Goal: Contribute content: Contribute content

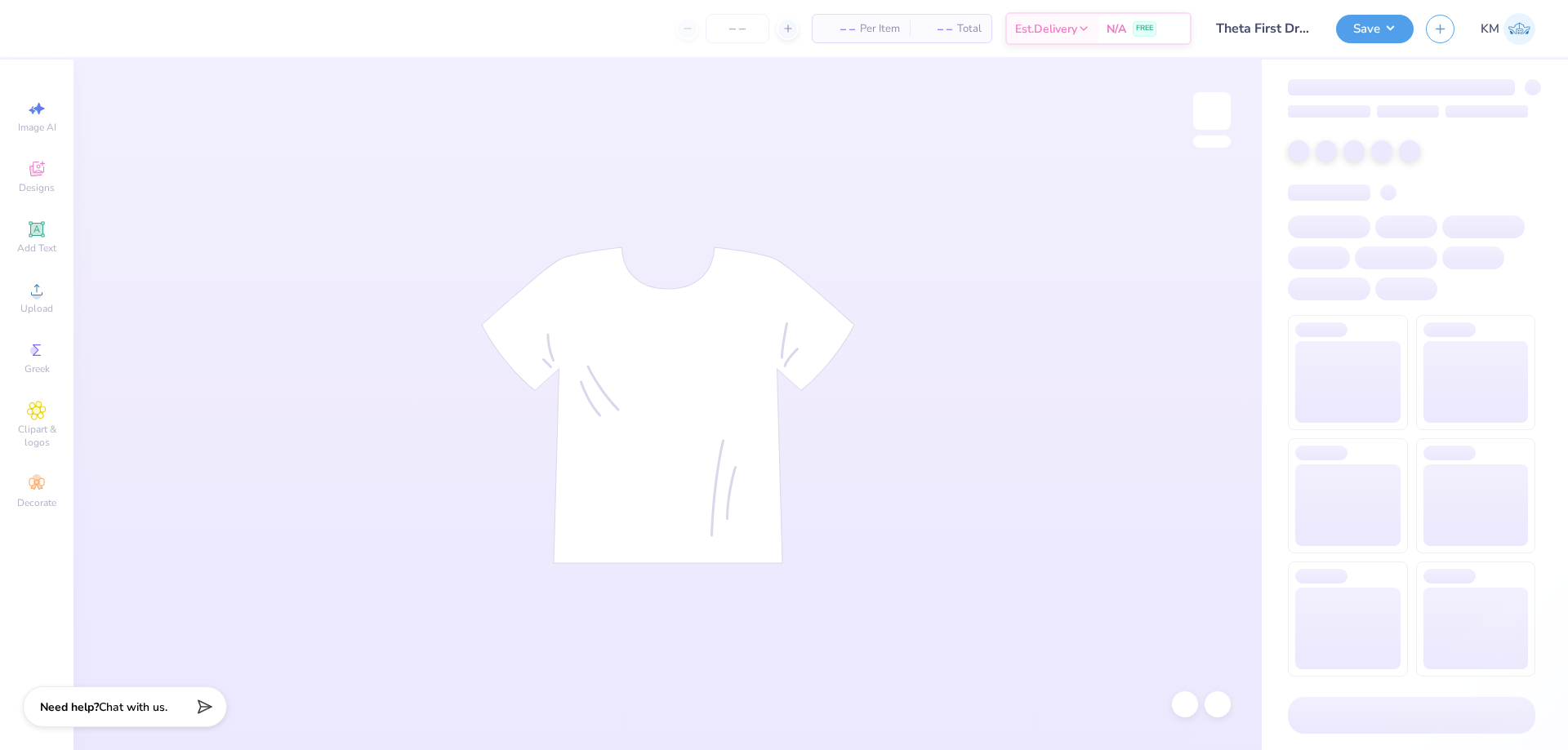
type input "24"
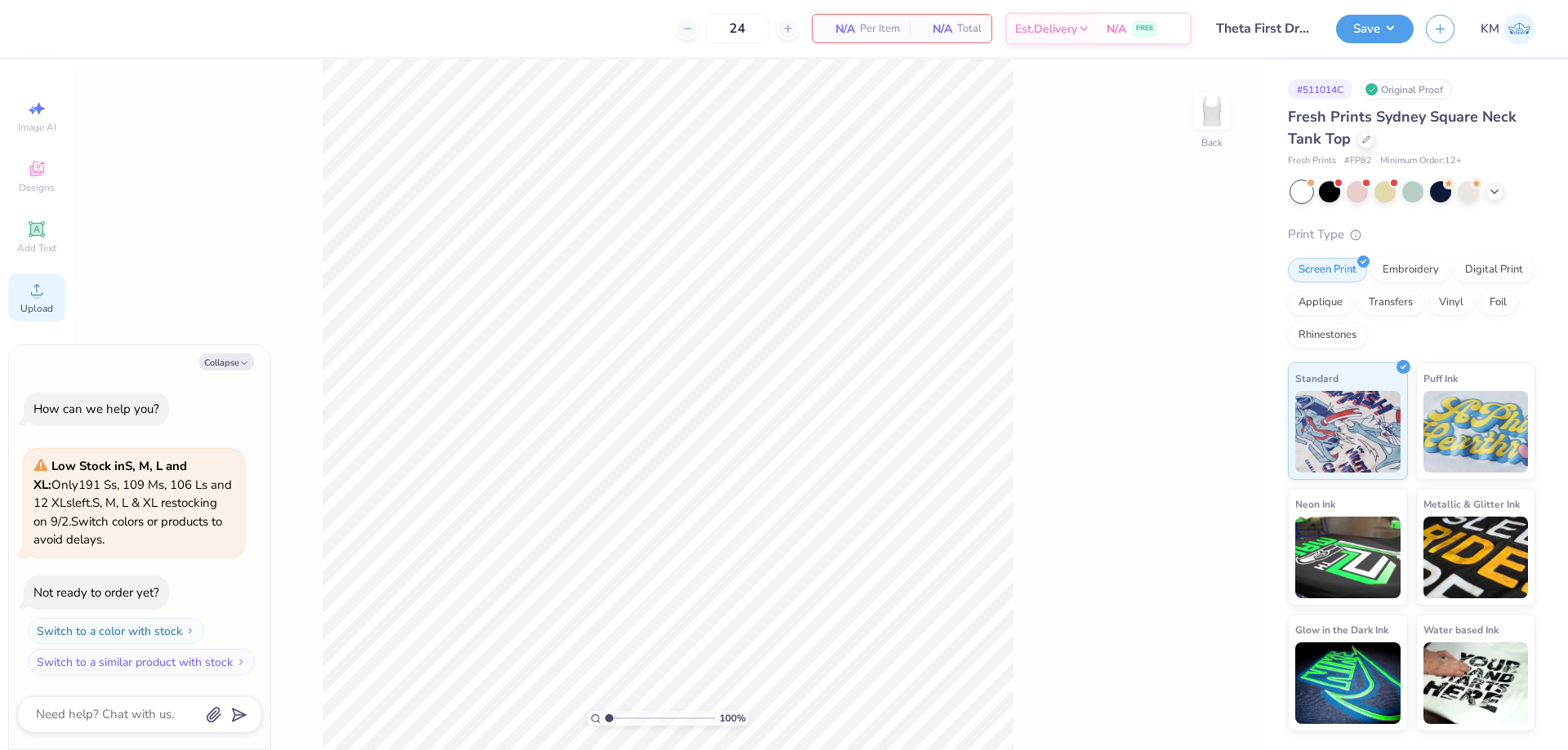
click at [49, 299] on div "Upload" at bounding box center [36, 298] width 57 height 49
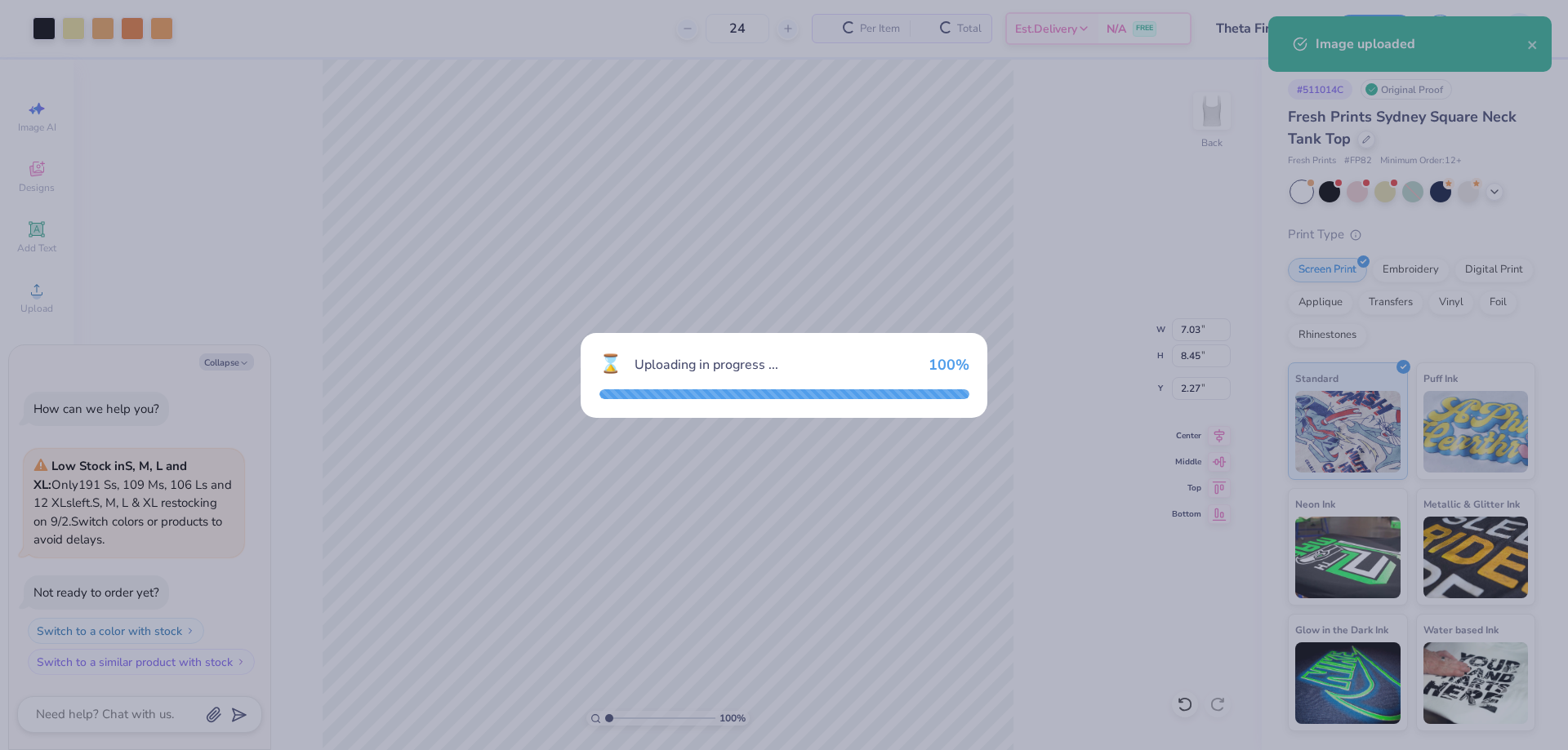
type textarea "x"
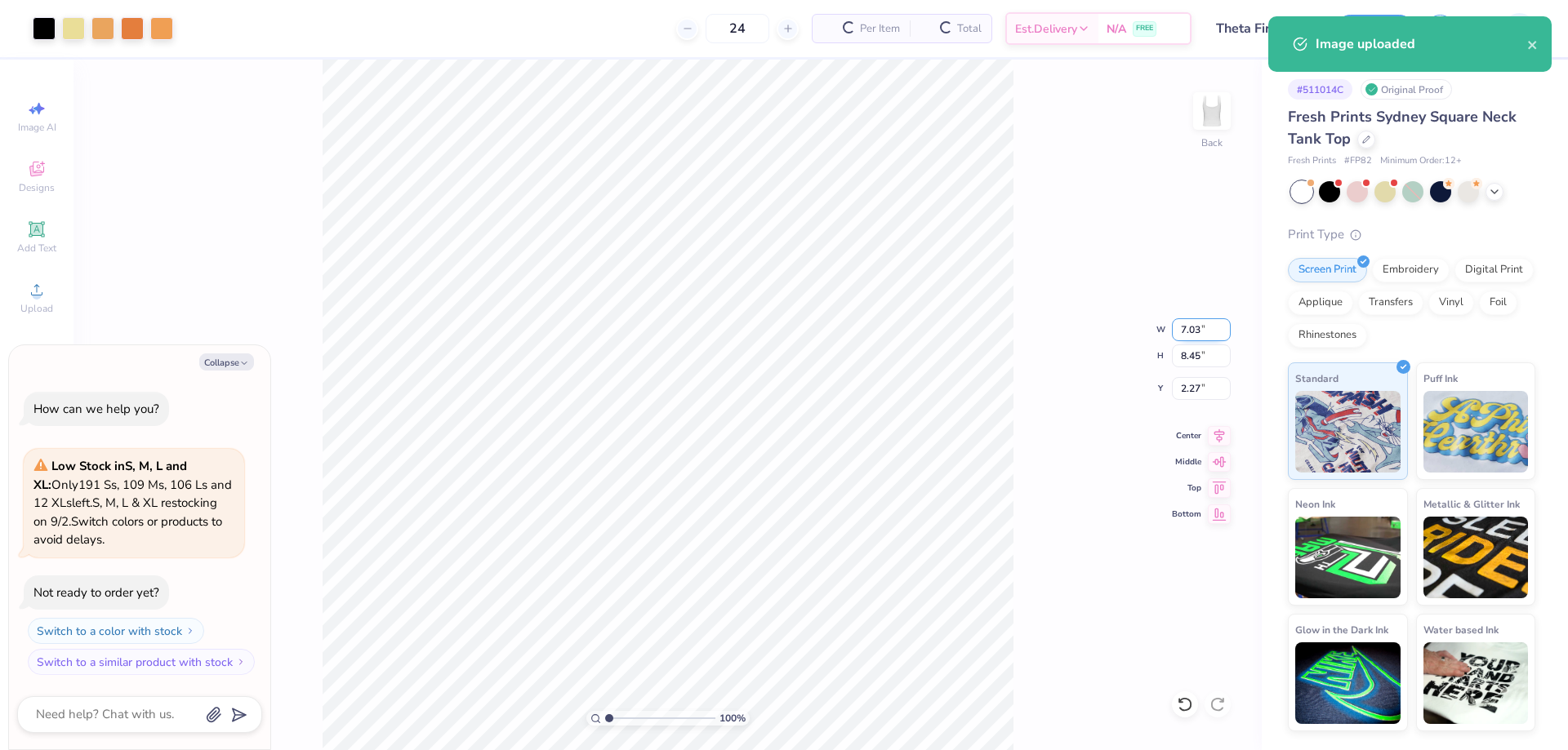
click at [1198, 325] on input "7.03" at bounding box center [1201, 330] width 59 height 22
type input "7"
type textarea "x"
type input "7.00"
type input "8.41"
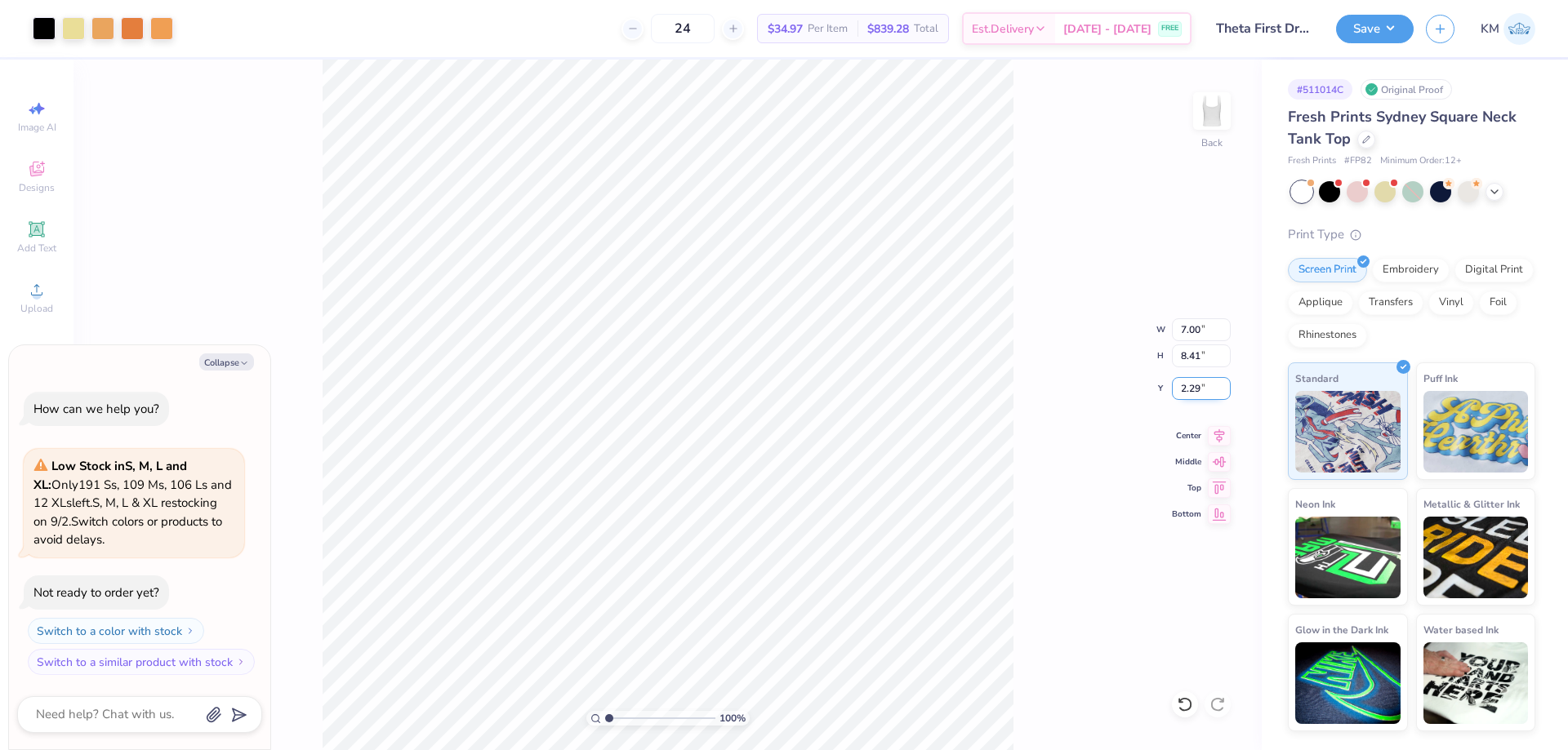
click at [1191, 390] on input "2.29" at bounding box center [1201, 388] width 59 height 22
type input "2"
type textarea "x"
type input "1"
type textarea "x"
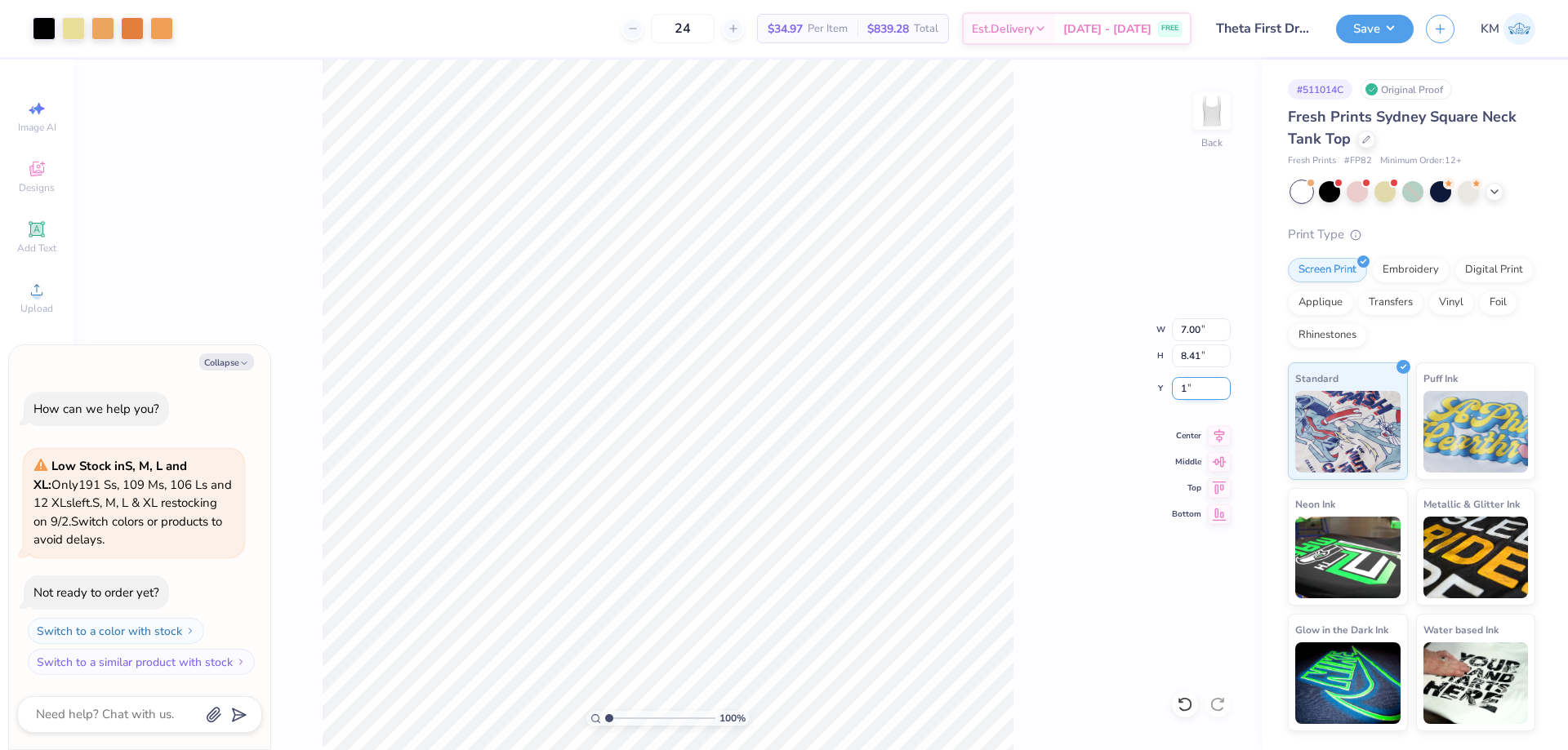
type input "1.00"
type textarea "x"
drag, startPoint x: 611, startPoint y: 717, endPoint x: 700, endPoint y: 710, distance: 89.3
type input "9.38"
click at [700, 712] on input "range" at bounding box center [660, 719] width 110 height 15
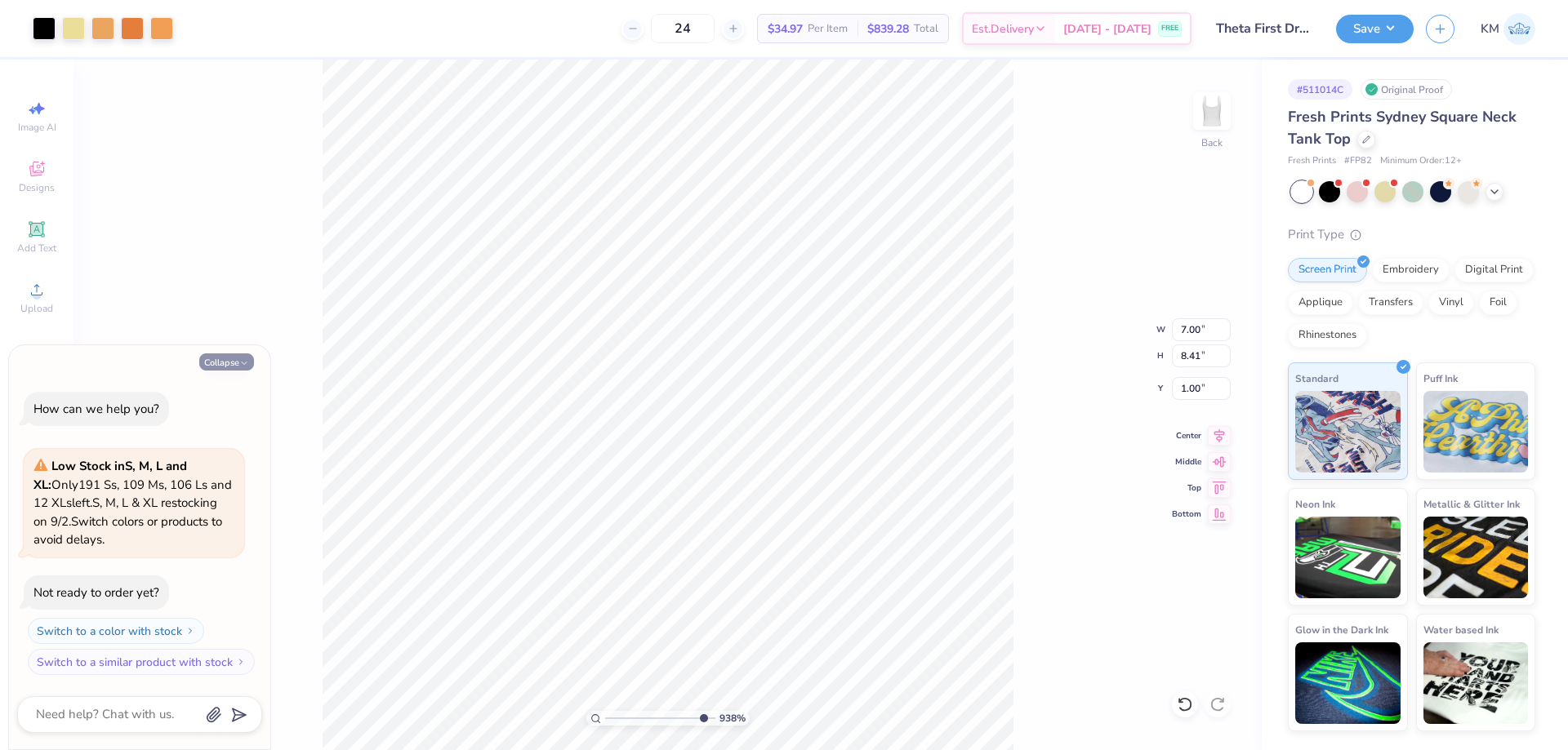
click at [226, 364] on button "Collapse" at bounding box center [226, 362] width 55 height 17
type textarea "x"
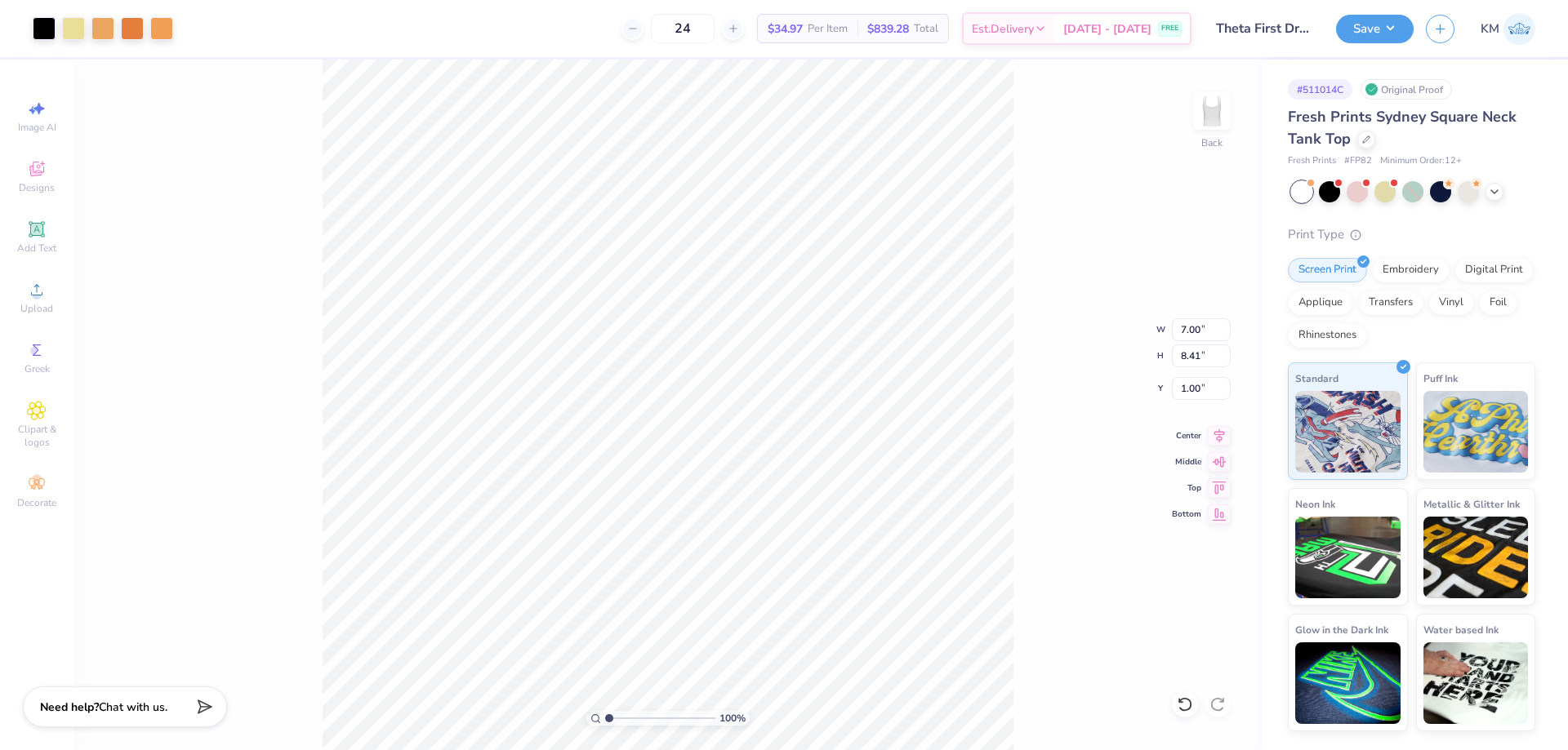
drag, startPoint x: 681, startPoint y: 719, endPoint x: 472, endPoint y: 712, distance: 209.1
type input "1"
click at [605, 712] on input "range" at bounding box center [660, 719] width 110 height 15
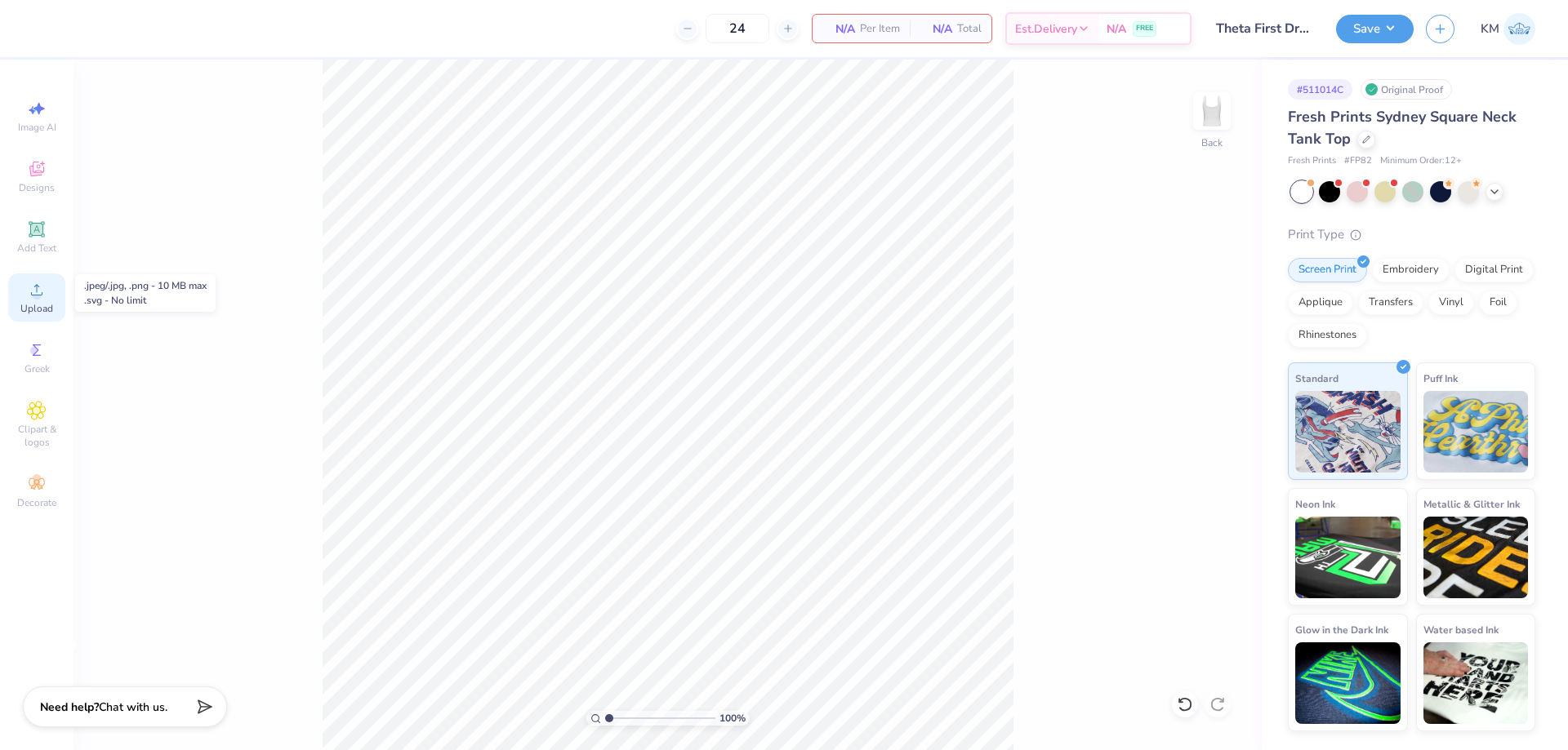
click at [42, 291] on icon at bounding box center [36, 290] width 20 height 20
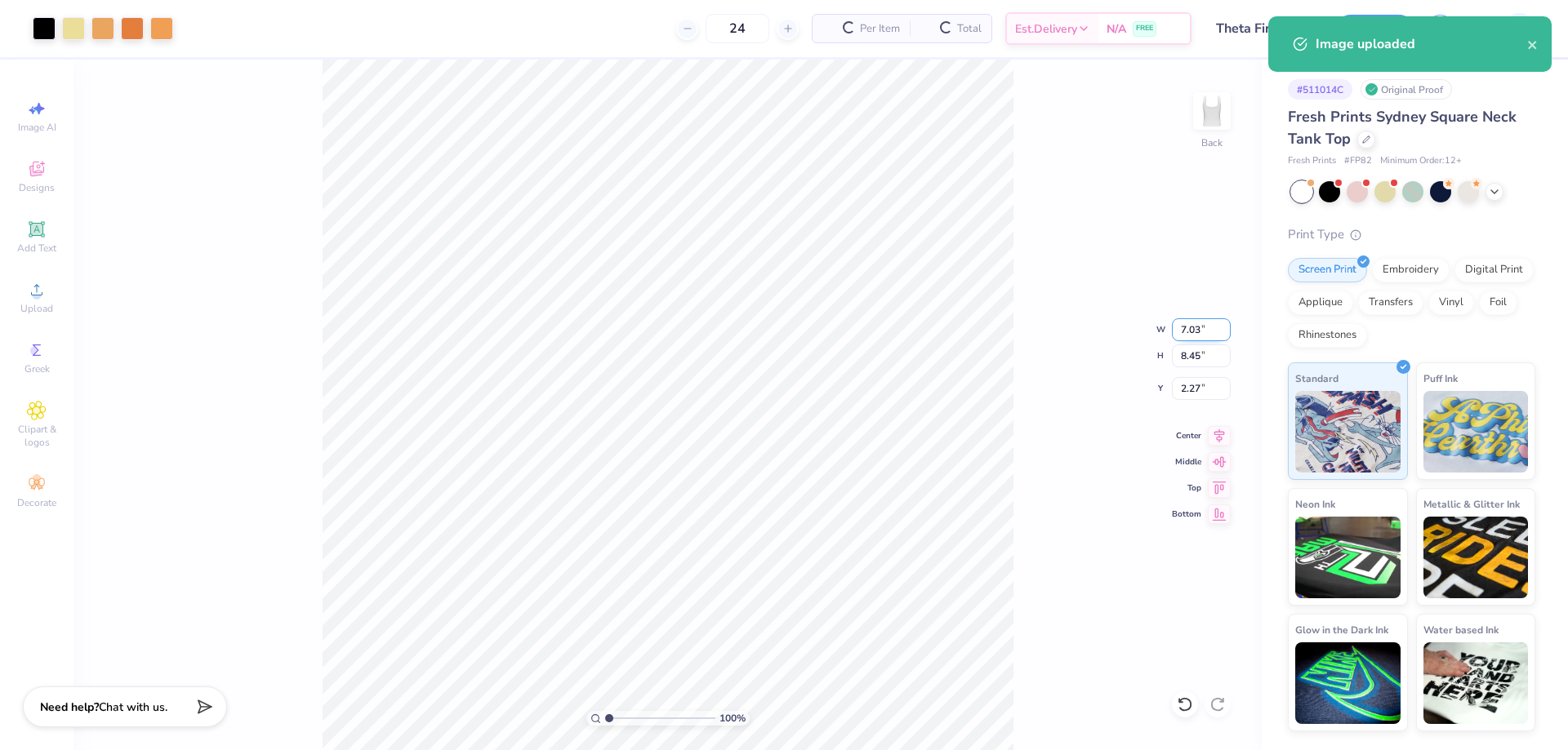
click at [1199, 335] on input "7.03" at bounding box center [1201, 330] width 59 height 22
type input "7.00"
type input "8.41"
click at [1187, 384] on input "2.29" at bounding box center [1201, 388] width 59 height 22
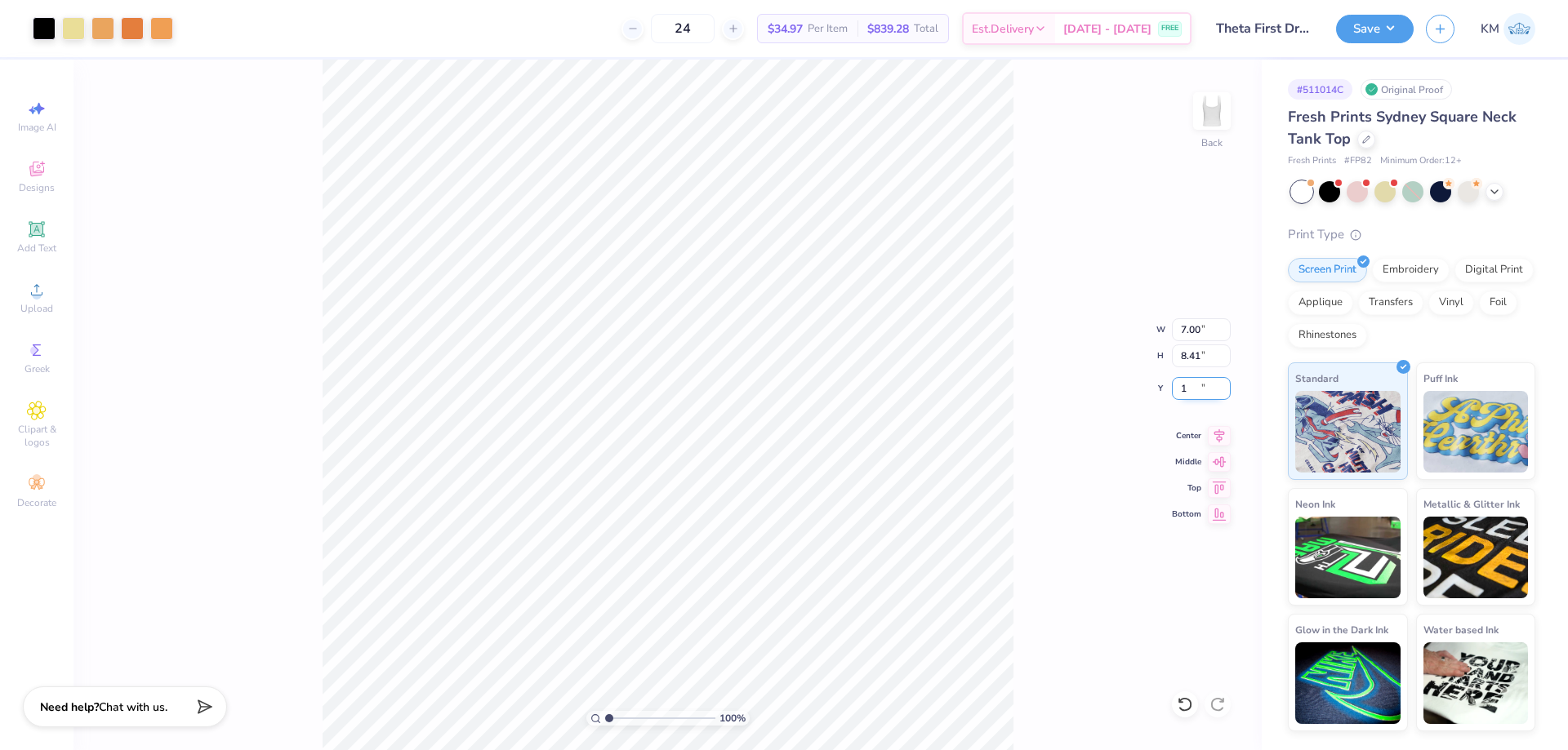
type input "1.00"
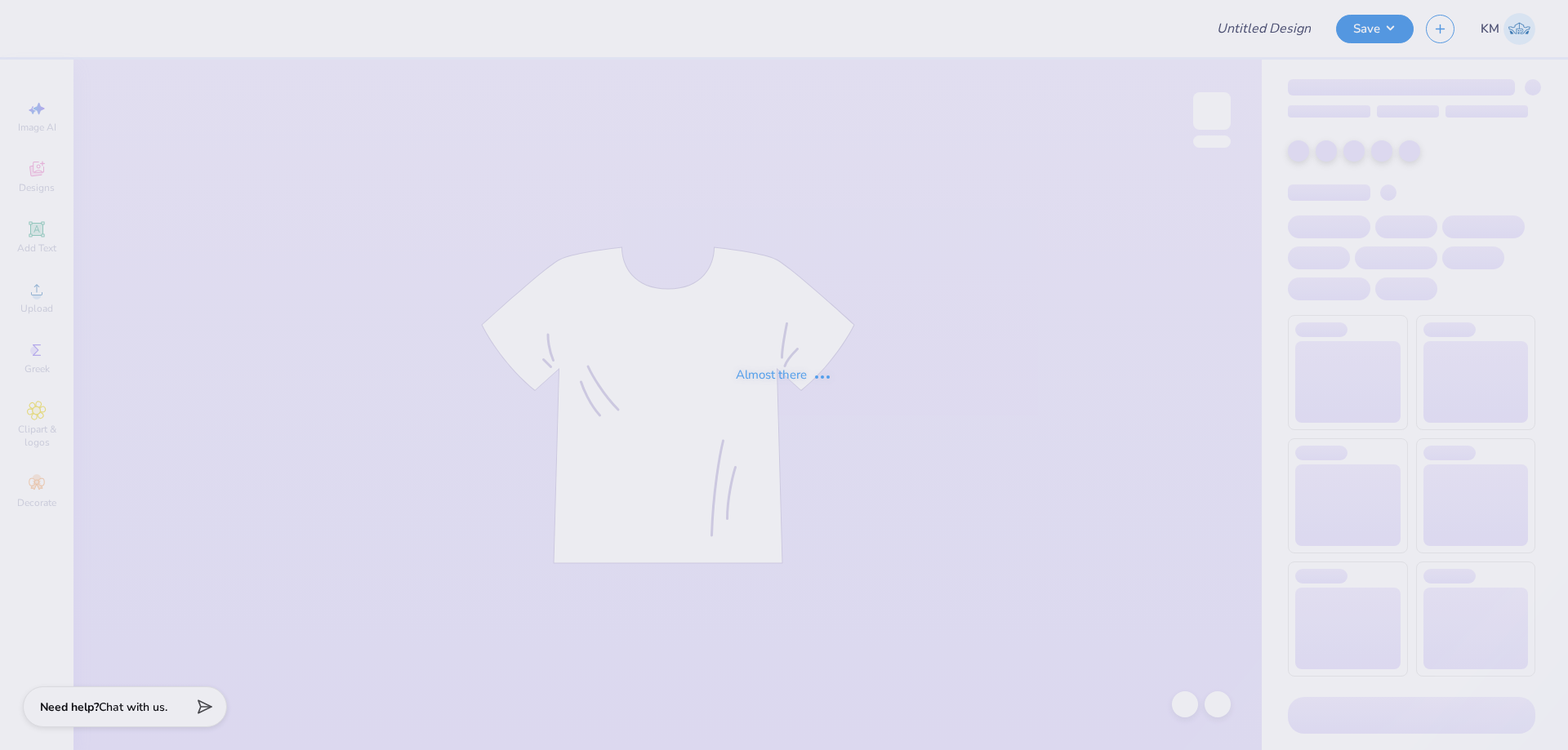
type input "Theta First Drop Xtras"
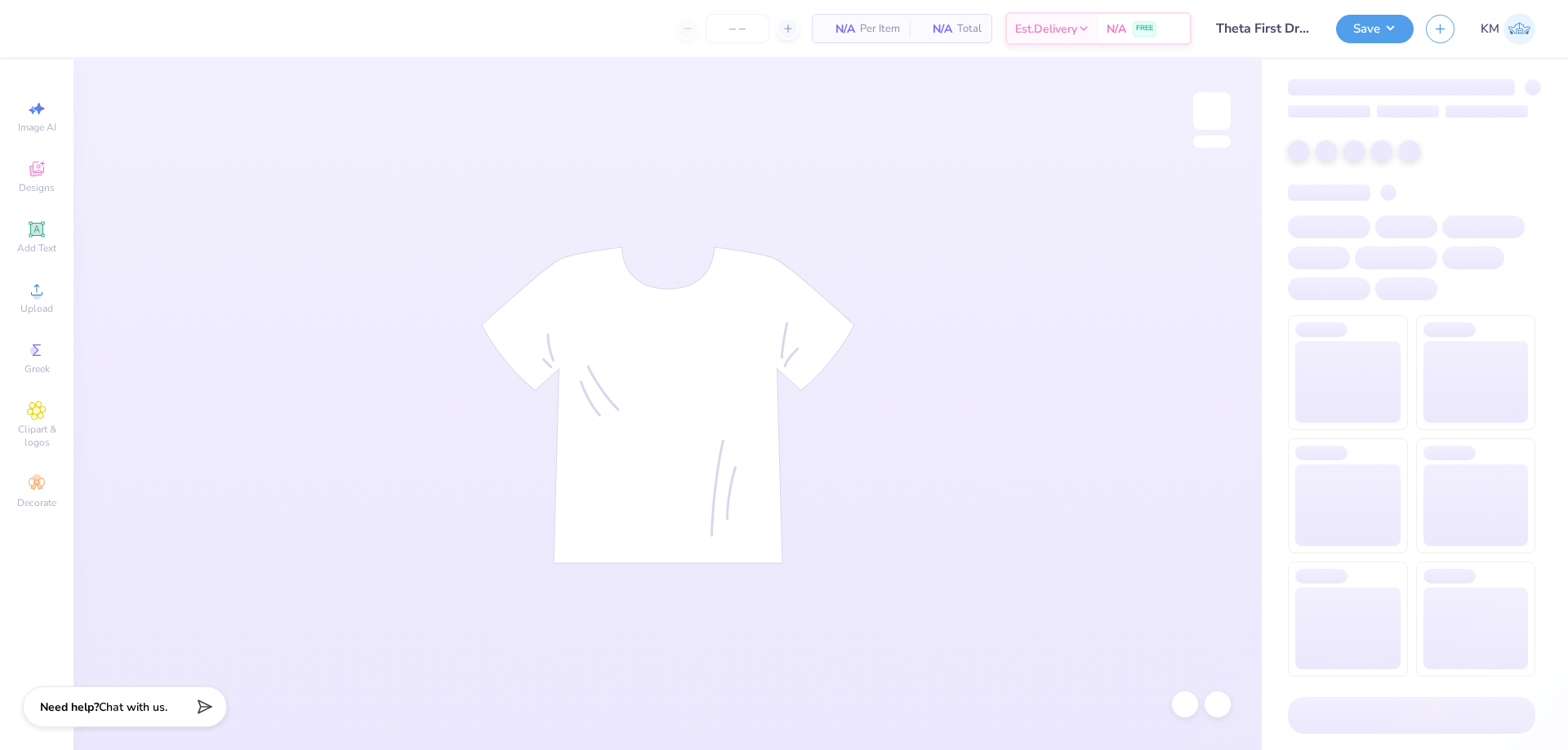
type input "24"
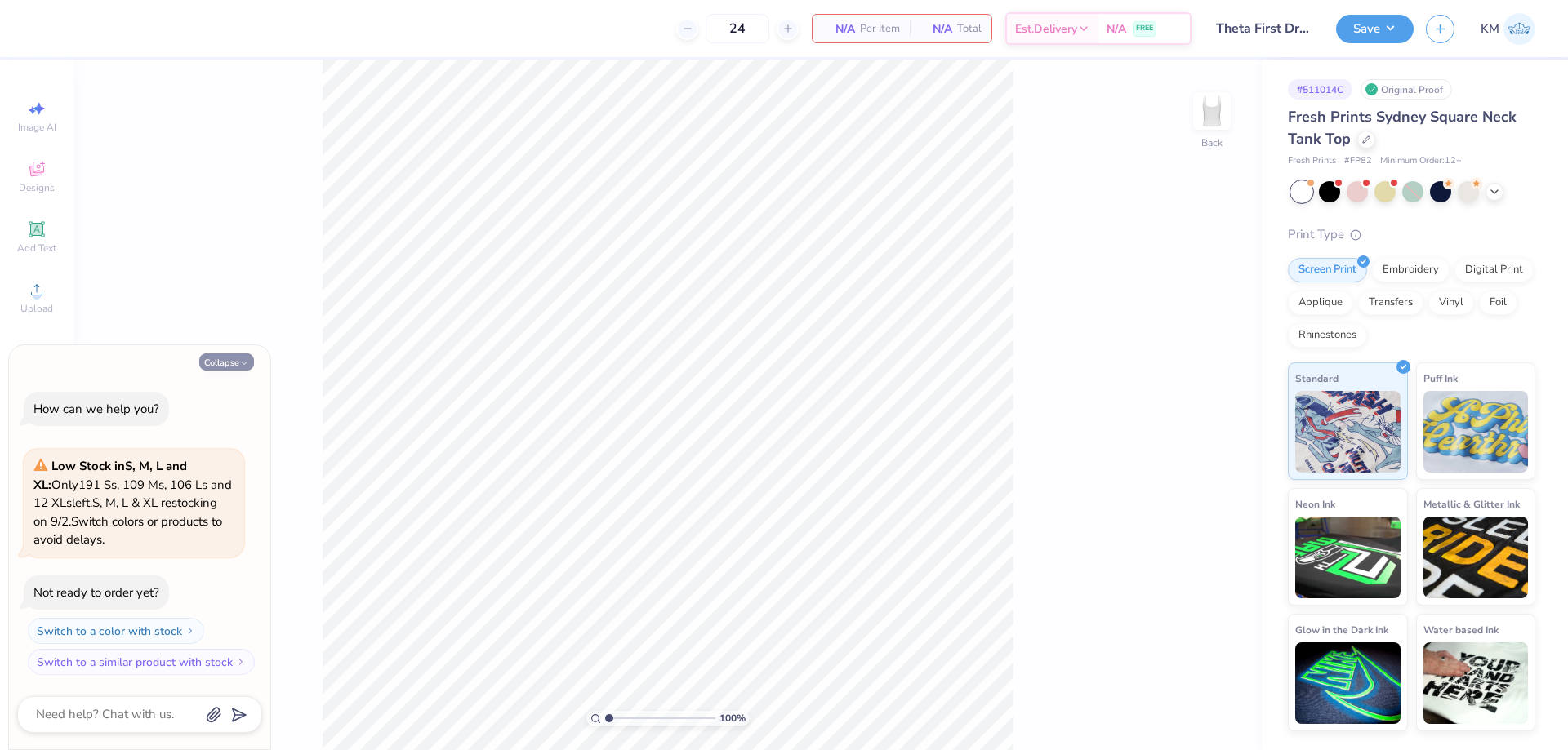
click at [210, 357] on button "Collapse" at bounding box center [226, 362] width 55 height 17
type textarea "x"
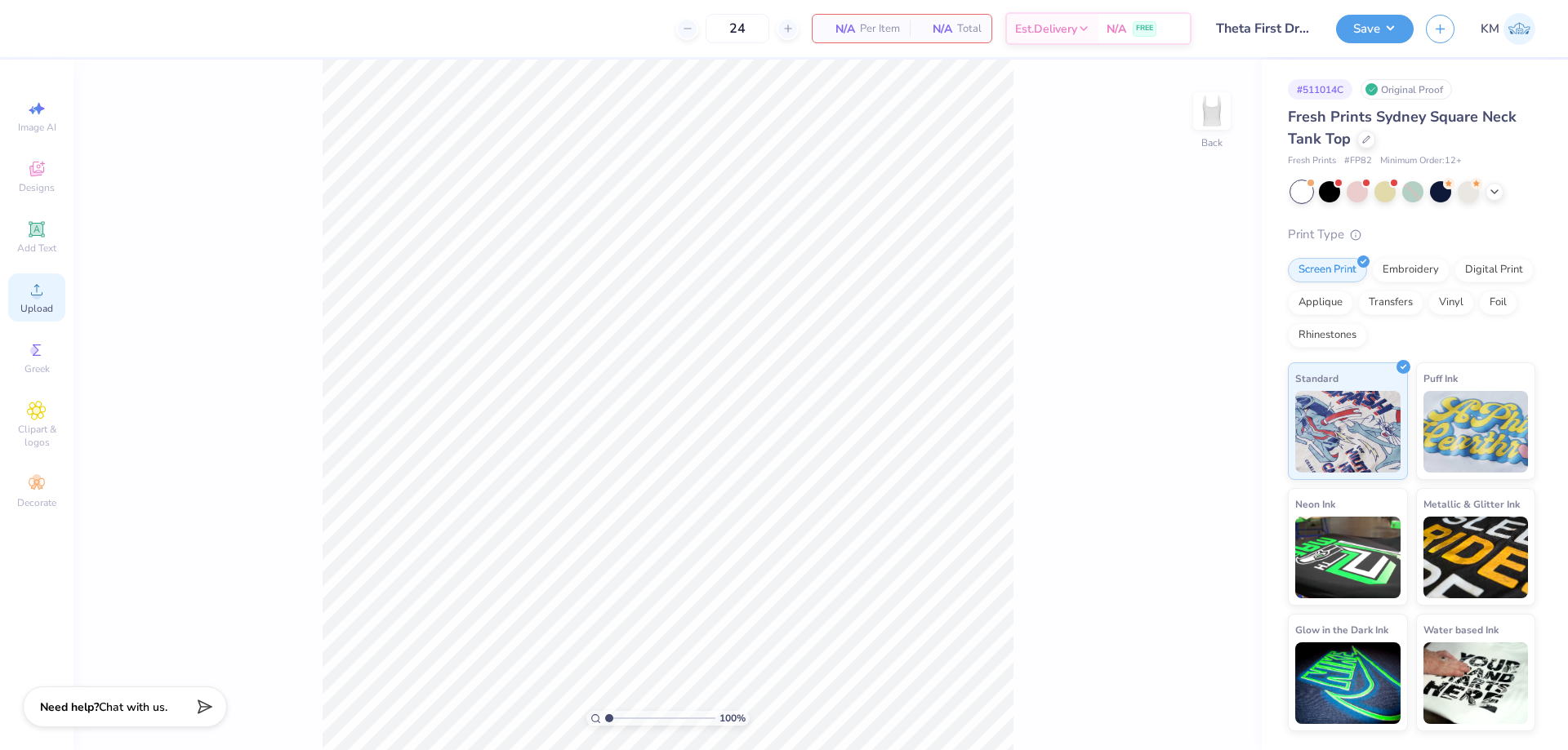
click at [42, 313] on span "Upload" at bounding box center [36, 309] width 33 height 13
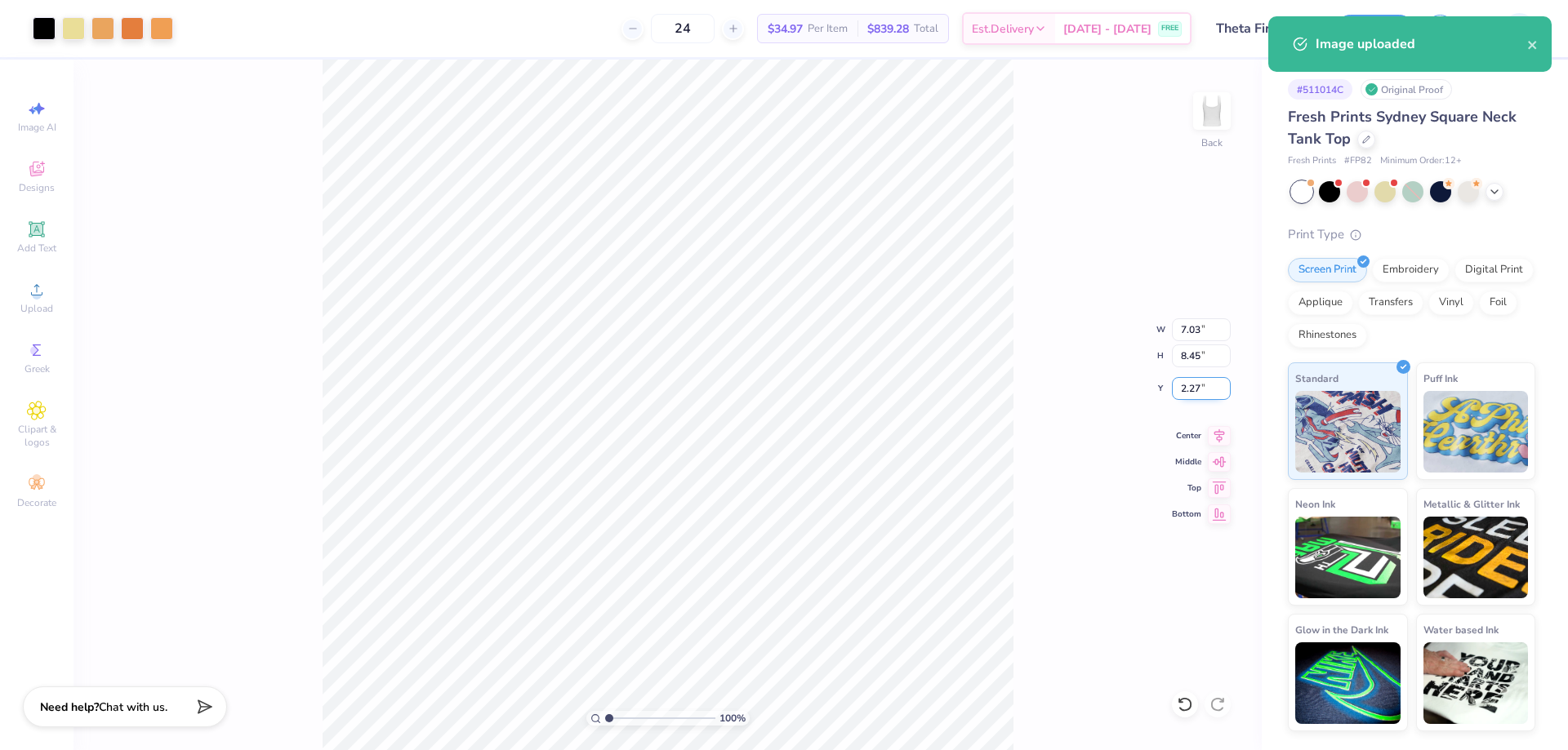
click at [1187, 383] on input "2.27" at bounding box center [1201, 388] width 59 height 22
type input "1.00"
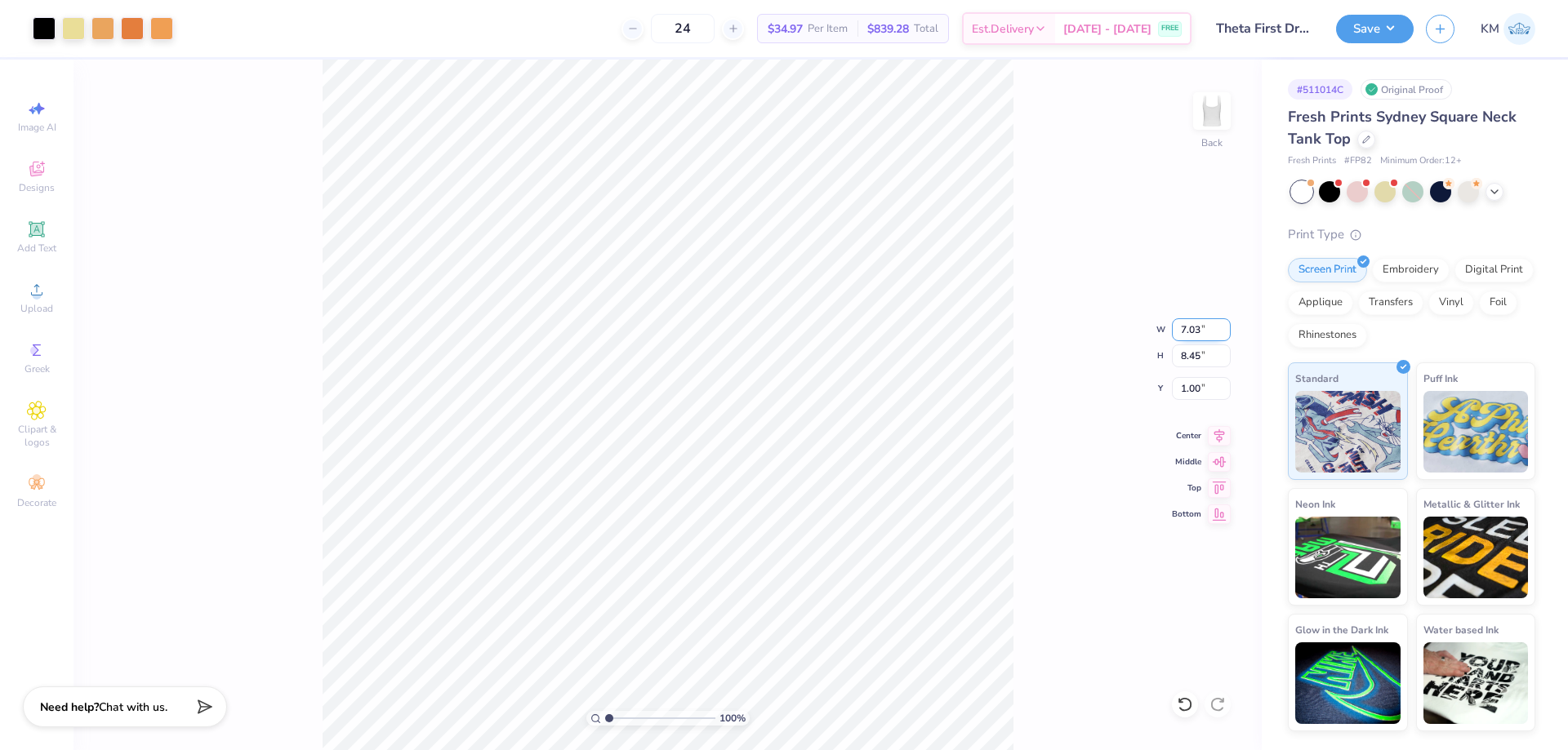
click at [1199, 334] on input "7.03" at bounding box center [1201, 330] width 59 height 22
type input "7.00"
type input "8.41"
type input "1.02"
click at [1373, 22] on button "Save" at bounding box center [1374, 26] width 78 height 29
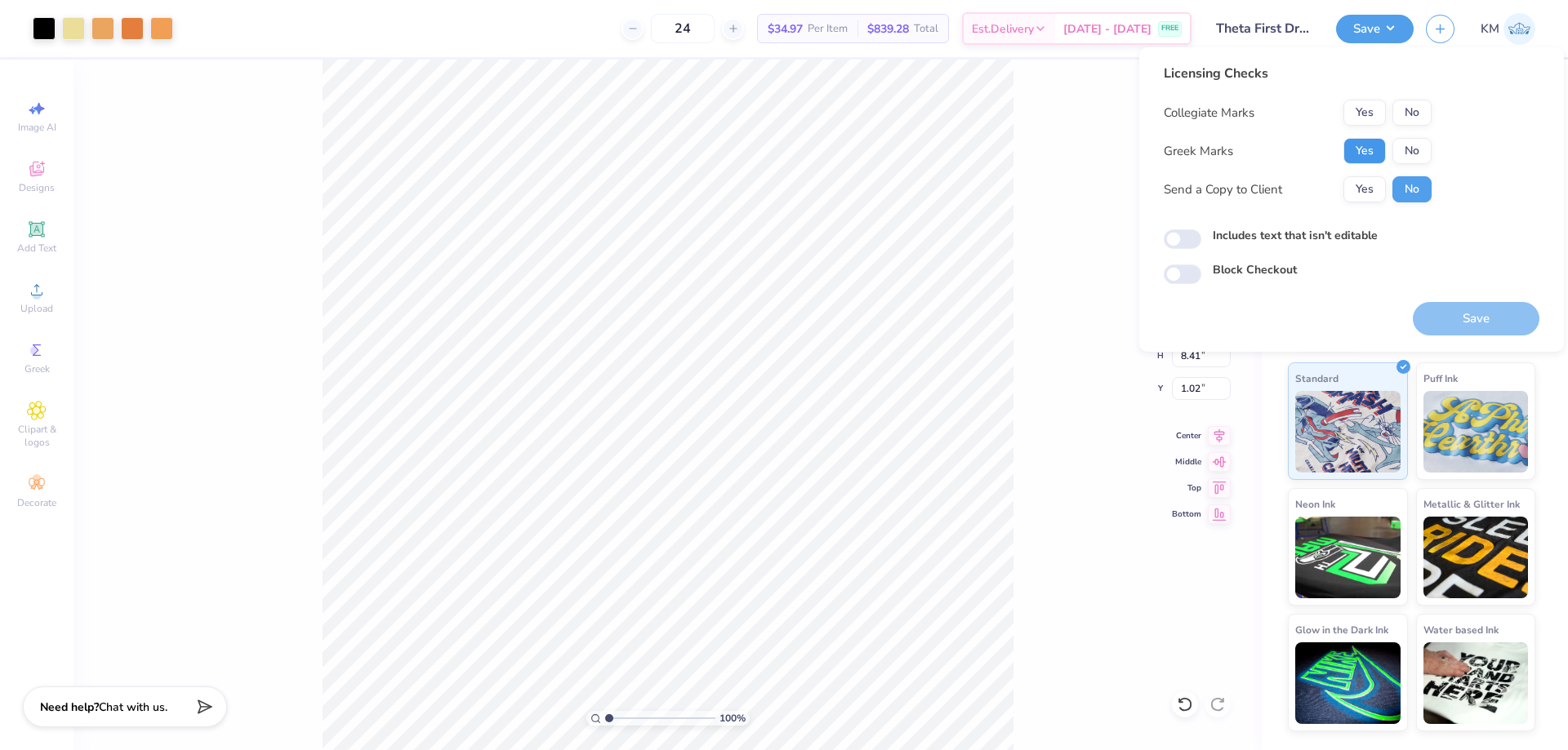
click at [1362, 154] on button "Yes" at bounding box center [1363, 151] width 42 height 26
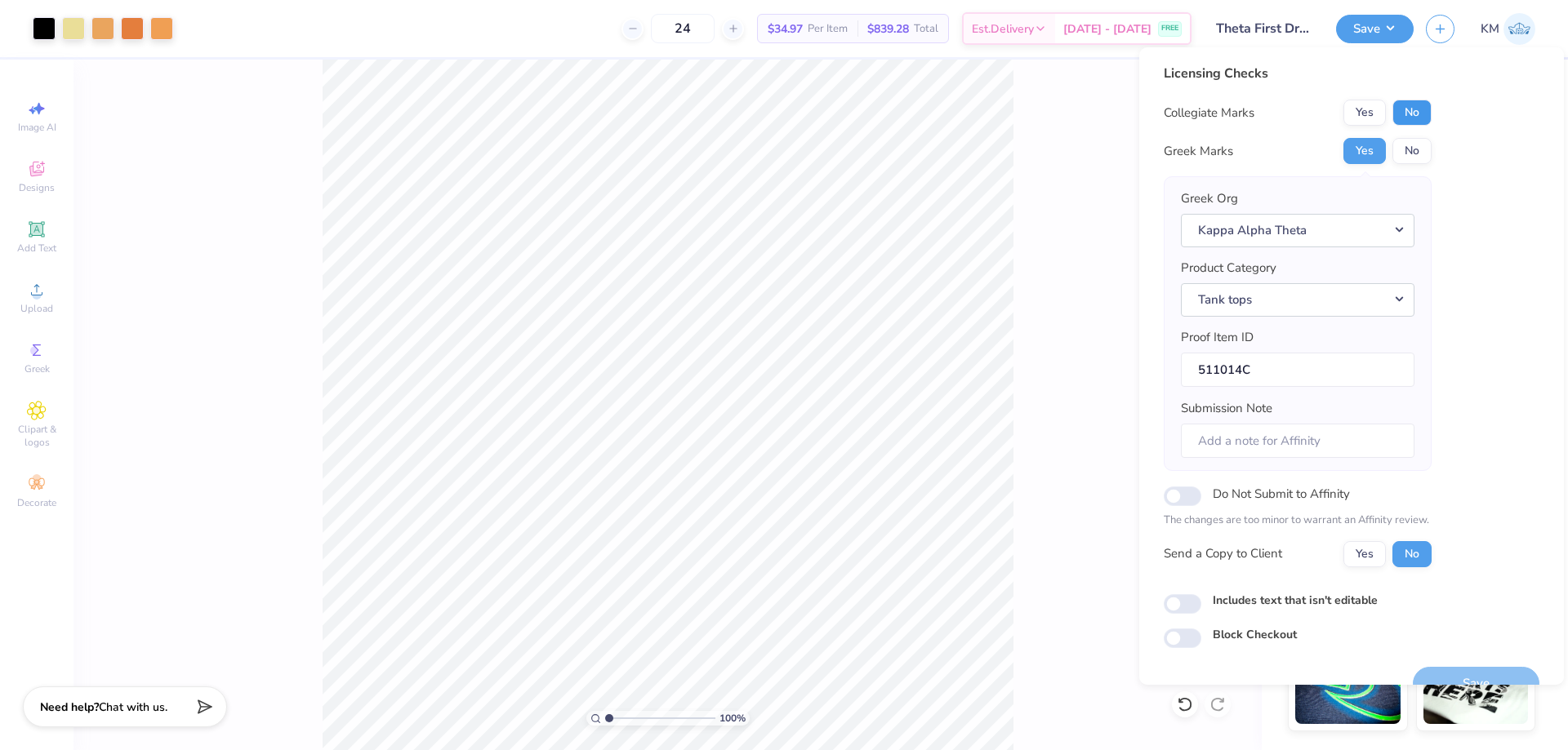
click at [1420, 117] on button "No" at bounding box center [1412, 113] width 39 height 26
click at [1377, 557] on button "Yes" at bounding box center [1363, 555] width 42 height 26
click at [1437, 671] on button "Save" at bounding box center [1475, 684] width 126 height 34
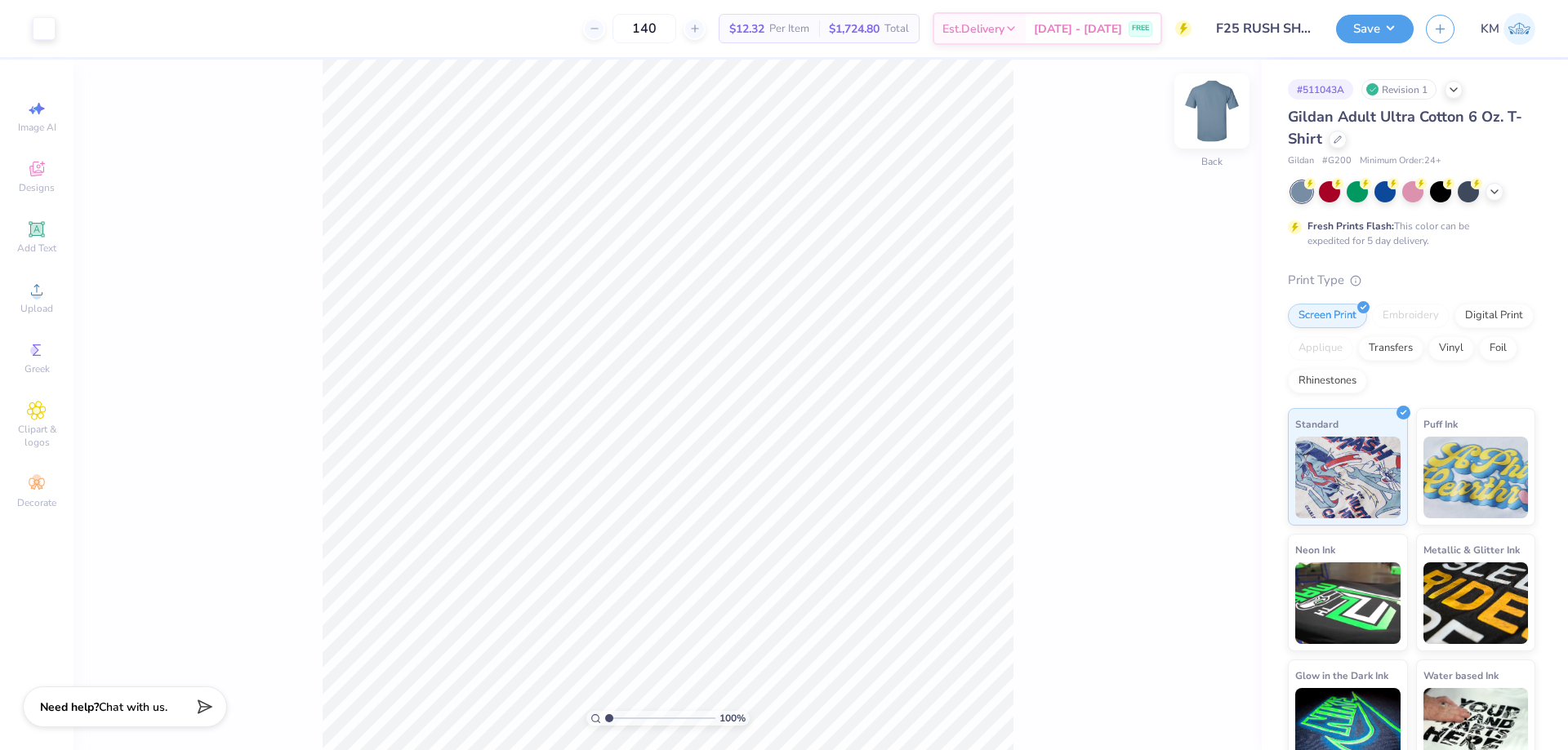
click at [1216, 103] on img at bounding box center [1212, 111] width 65 height 65
click at [1218, 131] on img at bounding box center [1212, 111] width 65 height 65
click at [35, 300] on div "Upload" at bounding box center [36, 298] width 57 height 49
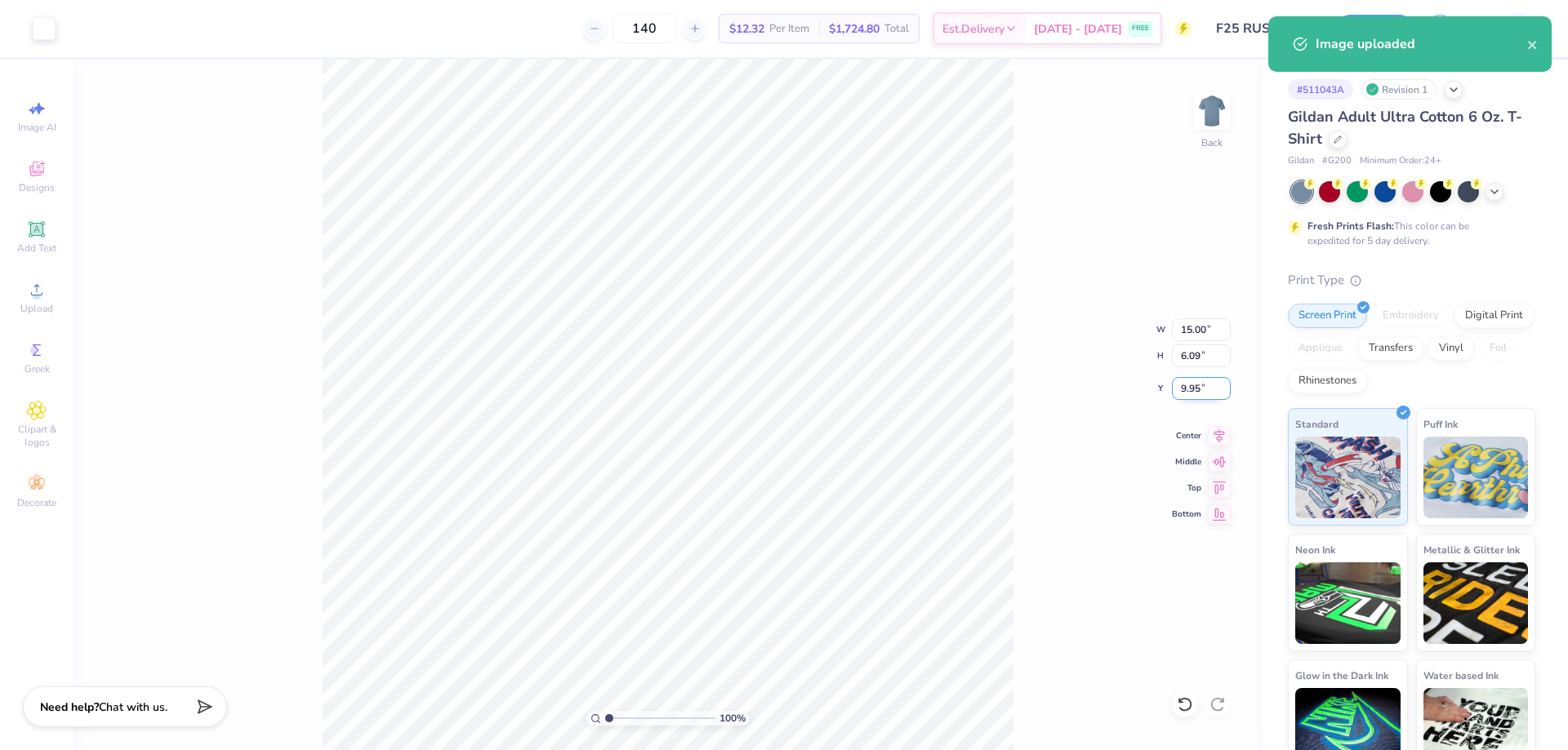
click at [1201, 386] on input "9.95" at bounding box center [1201, 388] width 59 height 22
type input "3.00"
type input "6.08"
click at [1220, 360] on input "6.08" at bounding box center [1201, 355] width 59 height 22
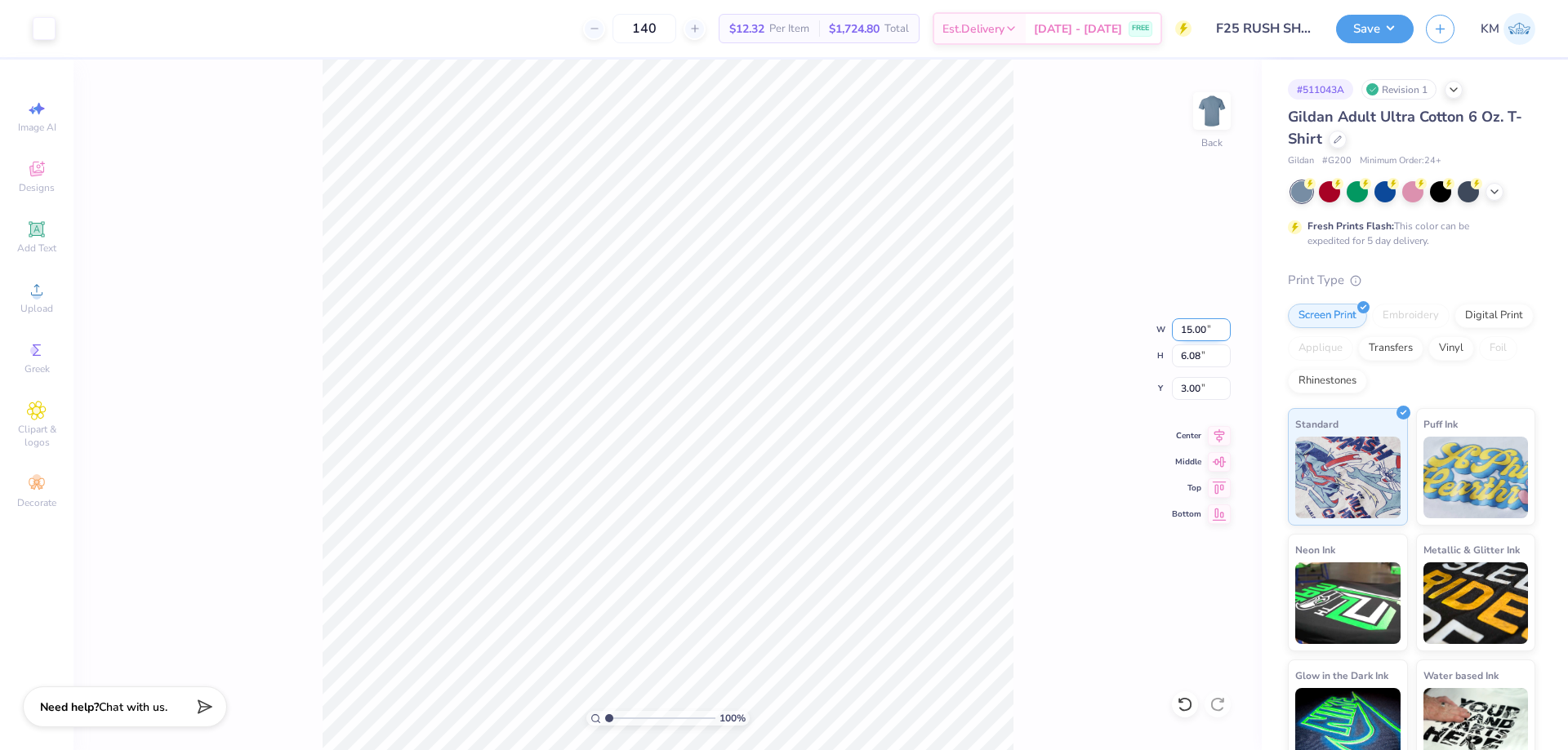
click at [1214, 336] on input "15.00" at bounding box center [1201, 330] width 59 height 22
type input "14.96"
type input "3.01"
type input "12.00"
type input "4.88"
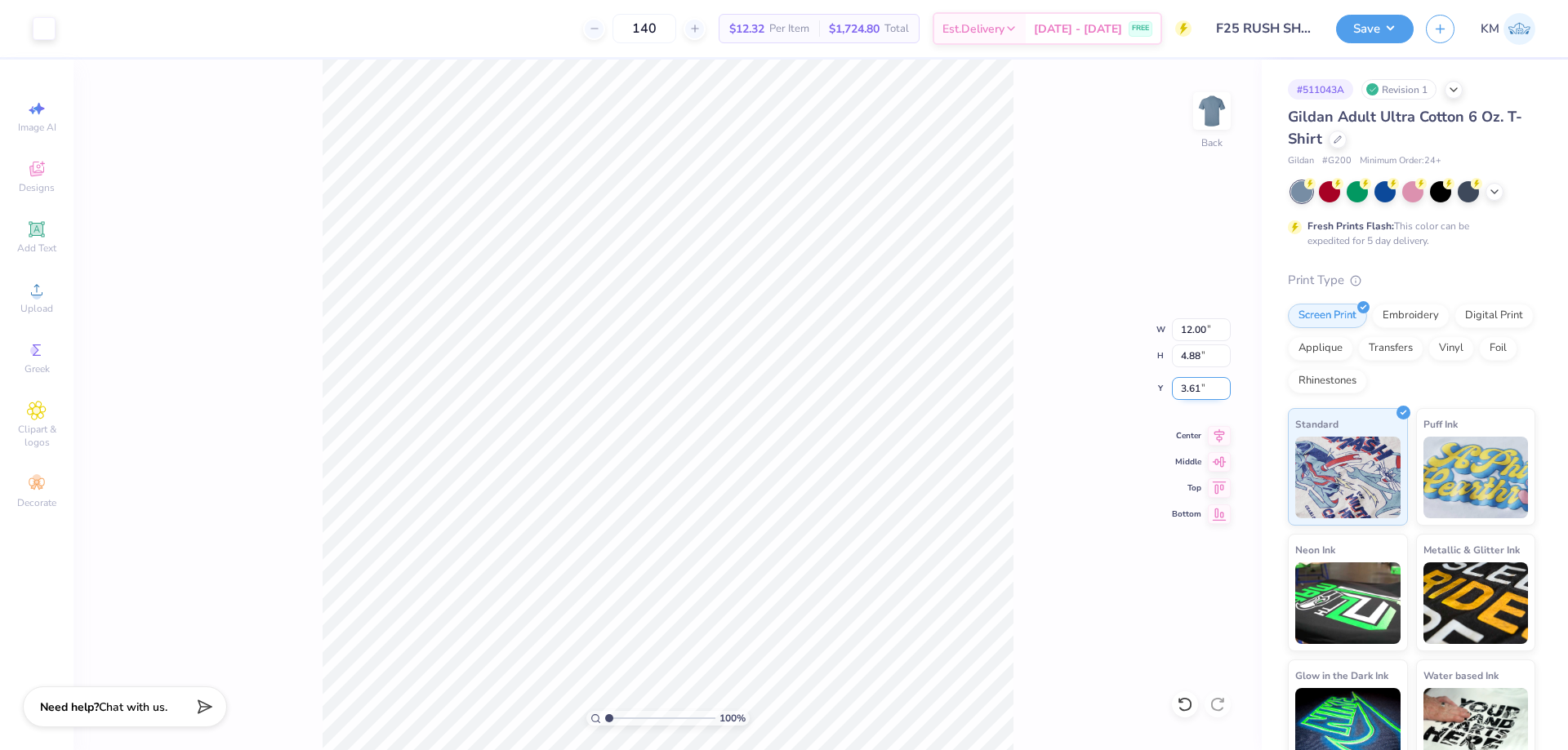
click at [1196, 396] on input "3.61" at bounding box center [1201, 388] width 59 height 22
type input "3.00"
click at [1352, 26] on button "Save" at bounding box center [1374, 26] width 78 height 29
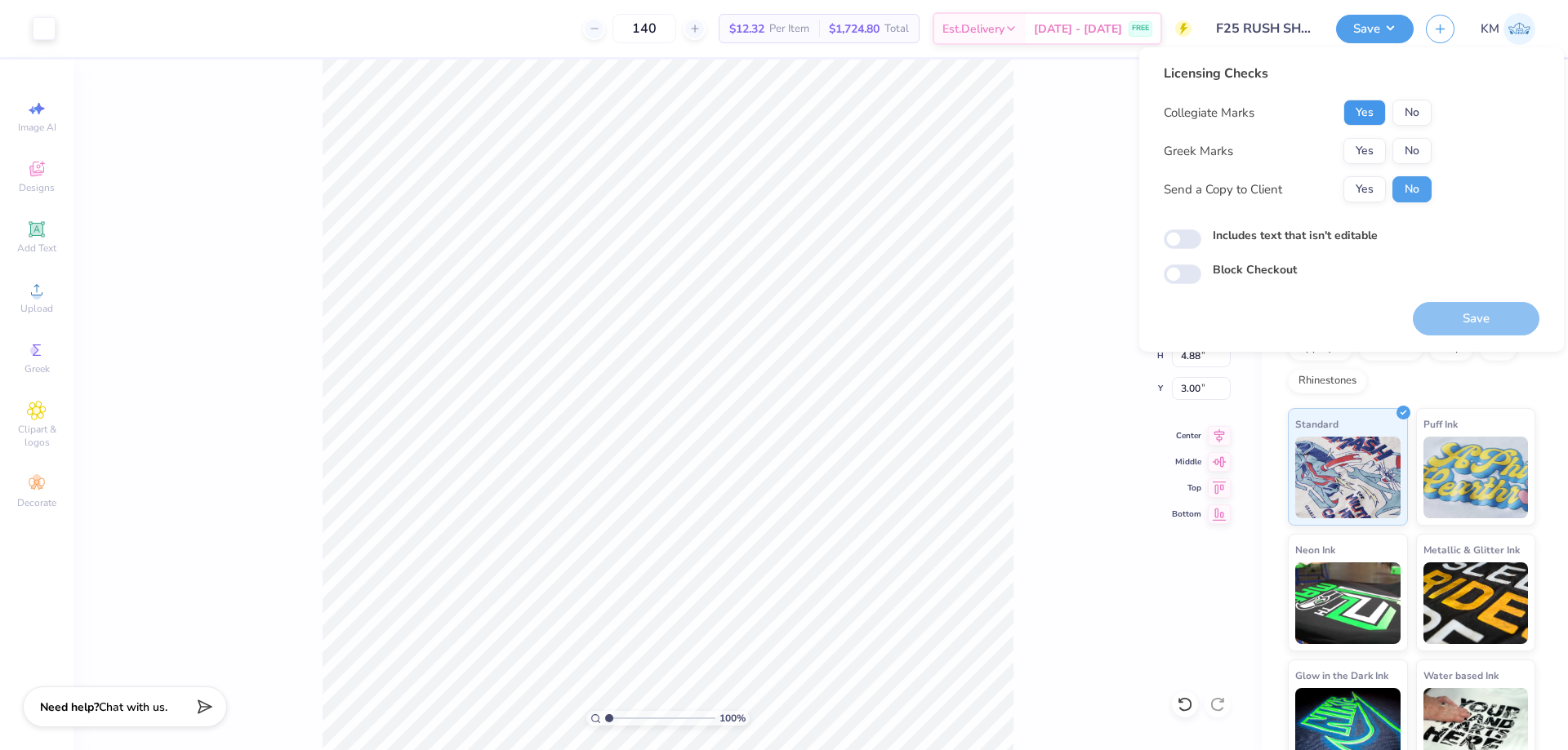
click at [1363, 114] on button "Yes" at bounding box center [1363, 113] width 42 height 26
click at [1364, 153] on button "Yes" at bounding box center [1363, 151] width 42 height 26
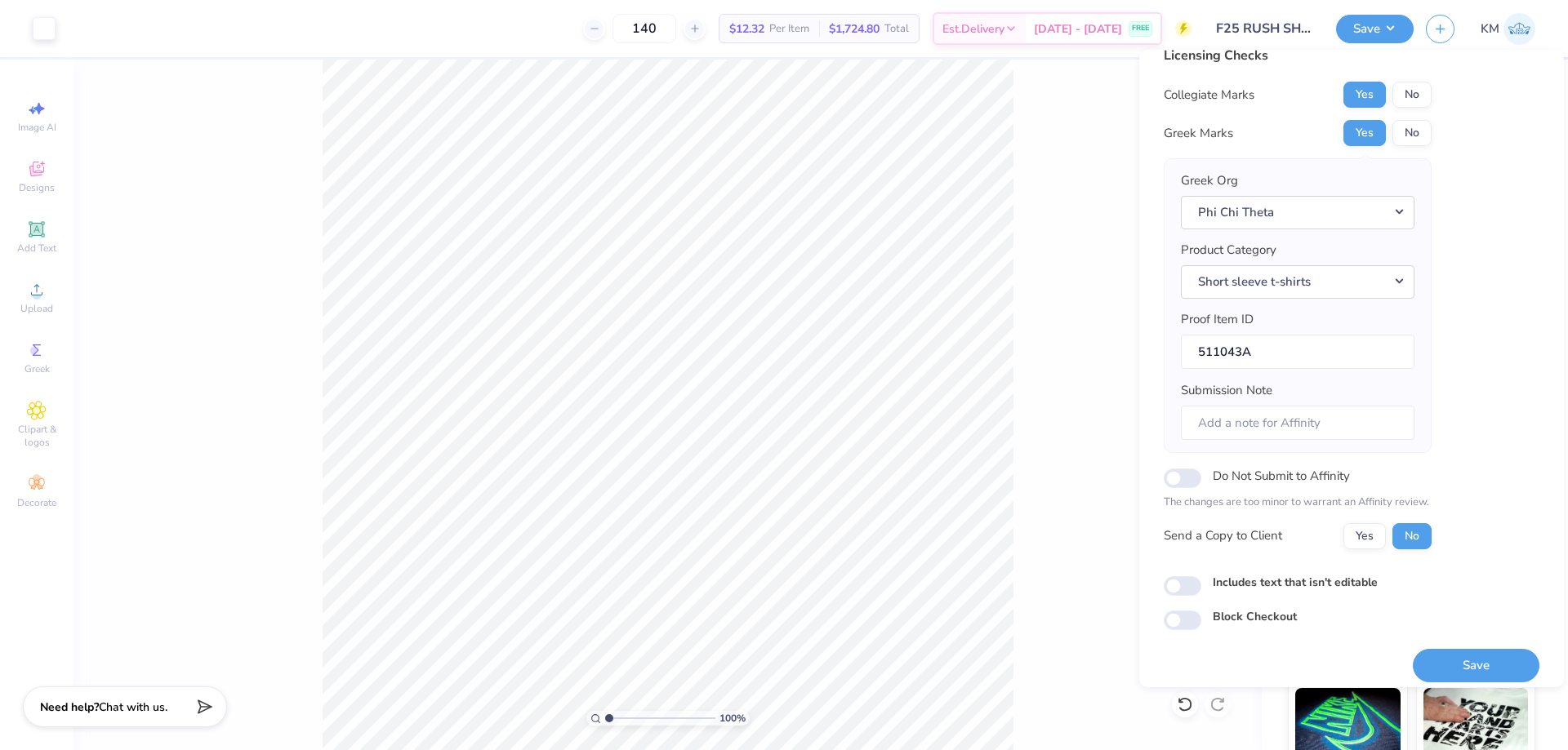
scroll to position [31, 0]
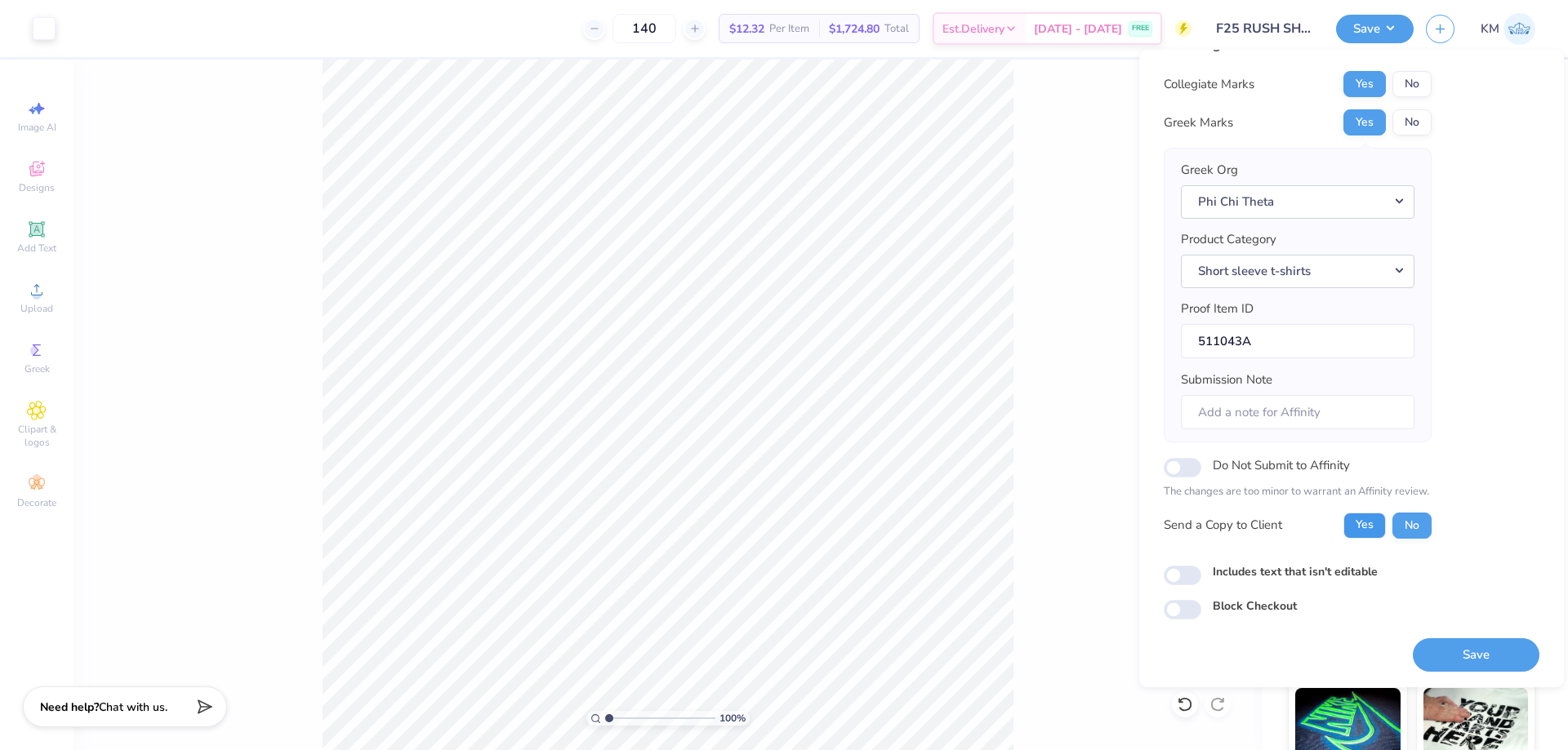
click at [1368, 524] on button "Yes" at bounding box center [1363, 526] width 42 height 26
click at [1452, 648] on button "Save" at bounding box center [1475, 656] width 126 height 34
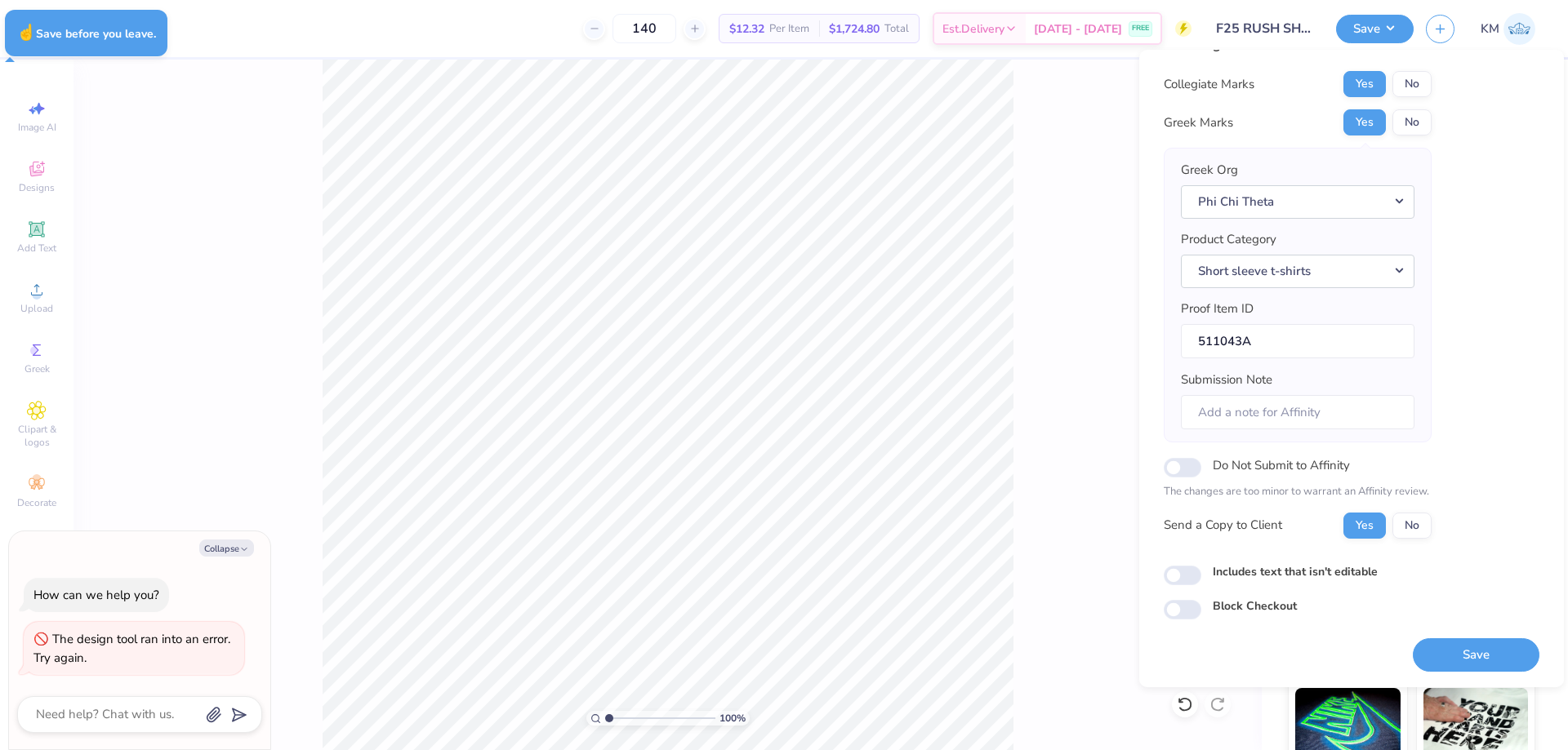
type textarea "x"
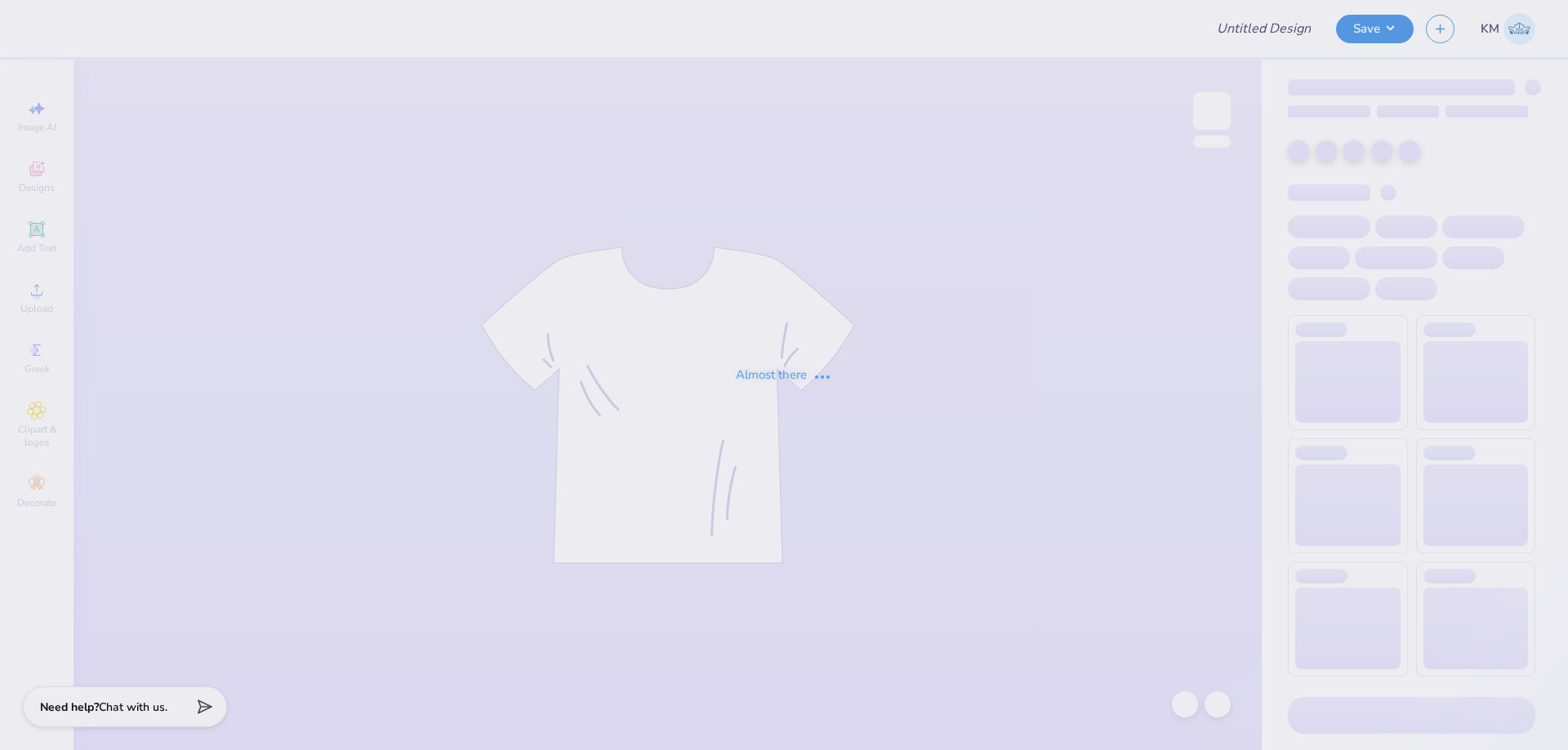
type input "F25 RUSH SHIRT"
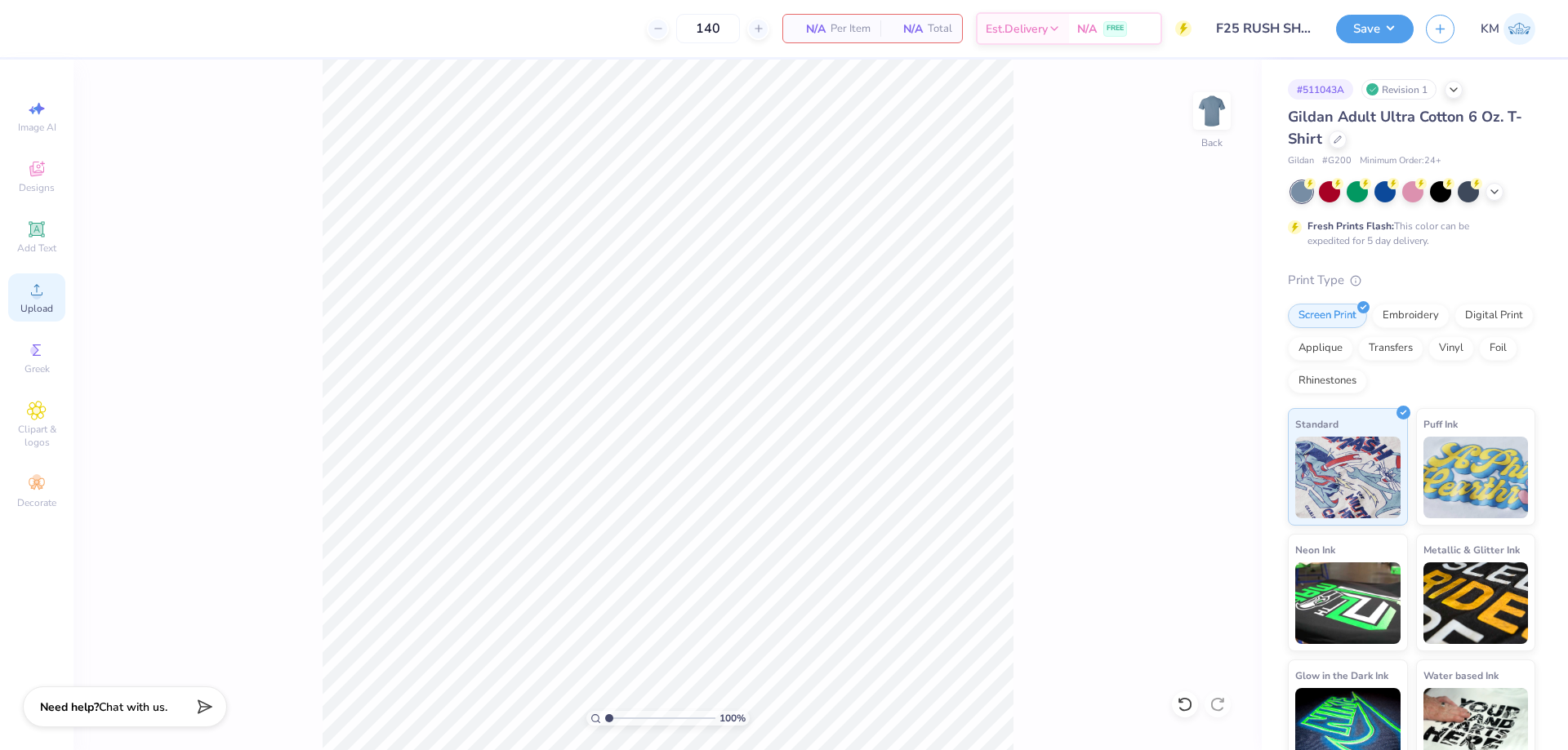
click at [25, 288] on div "Upload" at bounding box center [36, 298] width 57 height 49
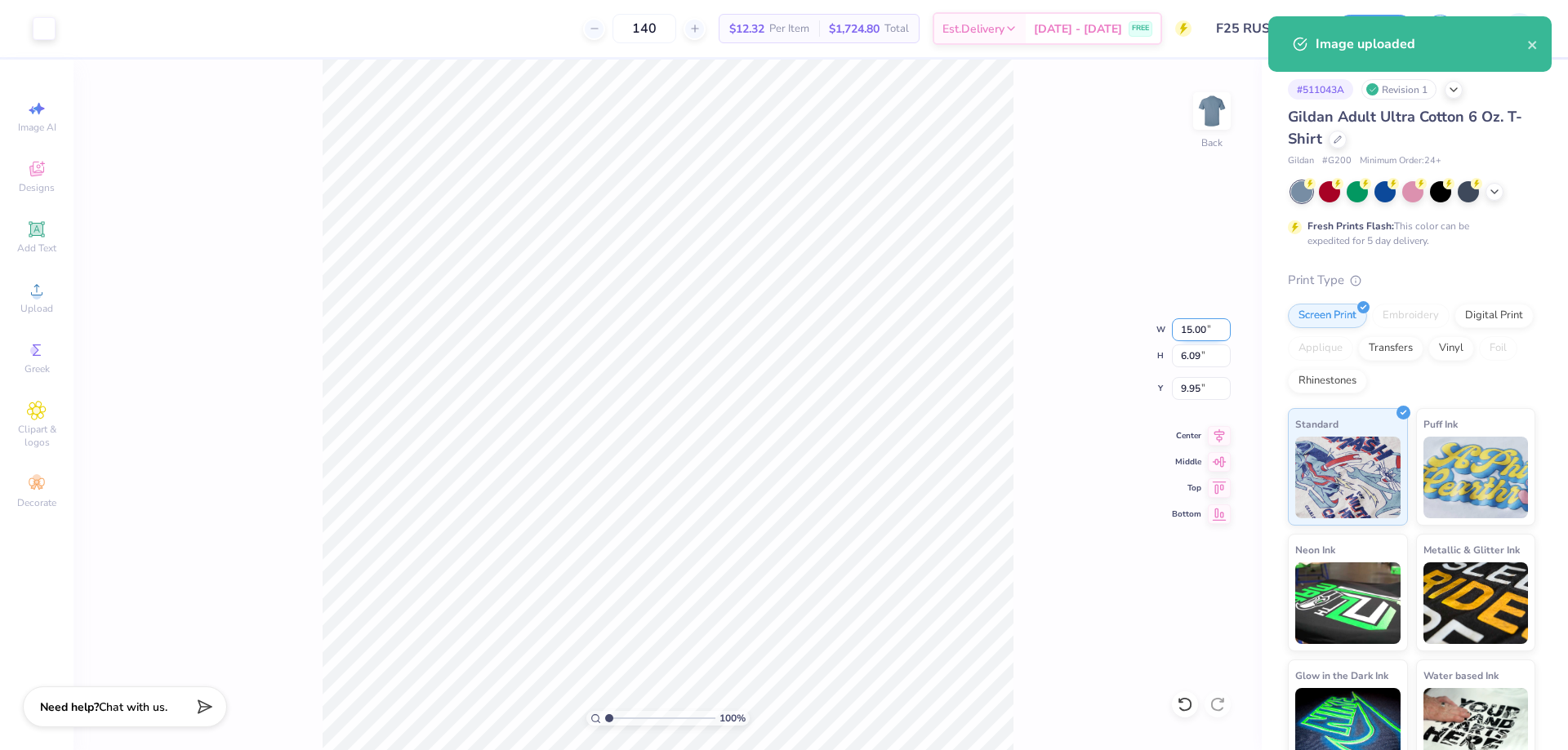
click at [1185, 333] on input "15.00" at bounding box center [1201, 330] width 59 height 22
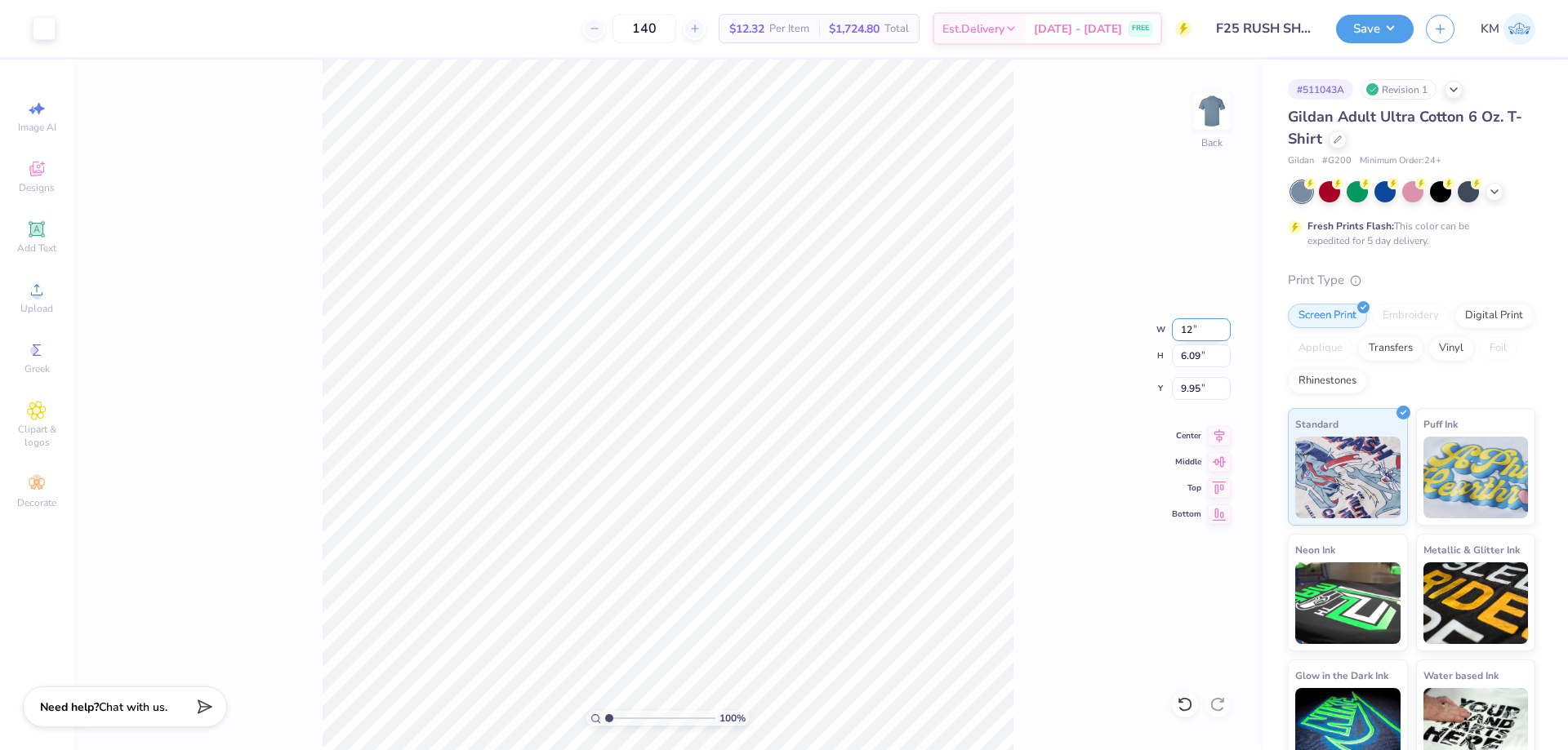
type input "12.00"
type input "4.88"
click at [1219, 390] on input "10.55" at bounding box center [1201, 388] width 59 height 22
type input "3.00"
click at [1380, 22] on button "Save" at bounding box center [1374, 26] width 78 height 29
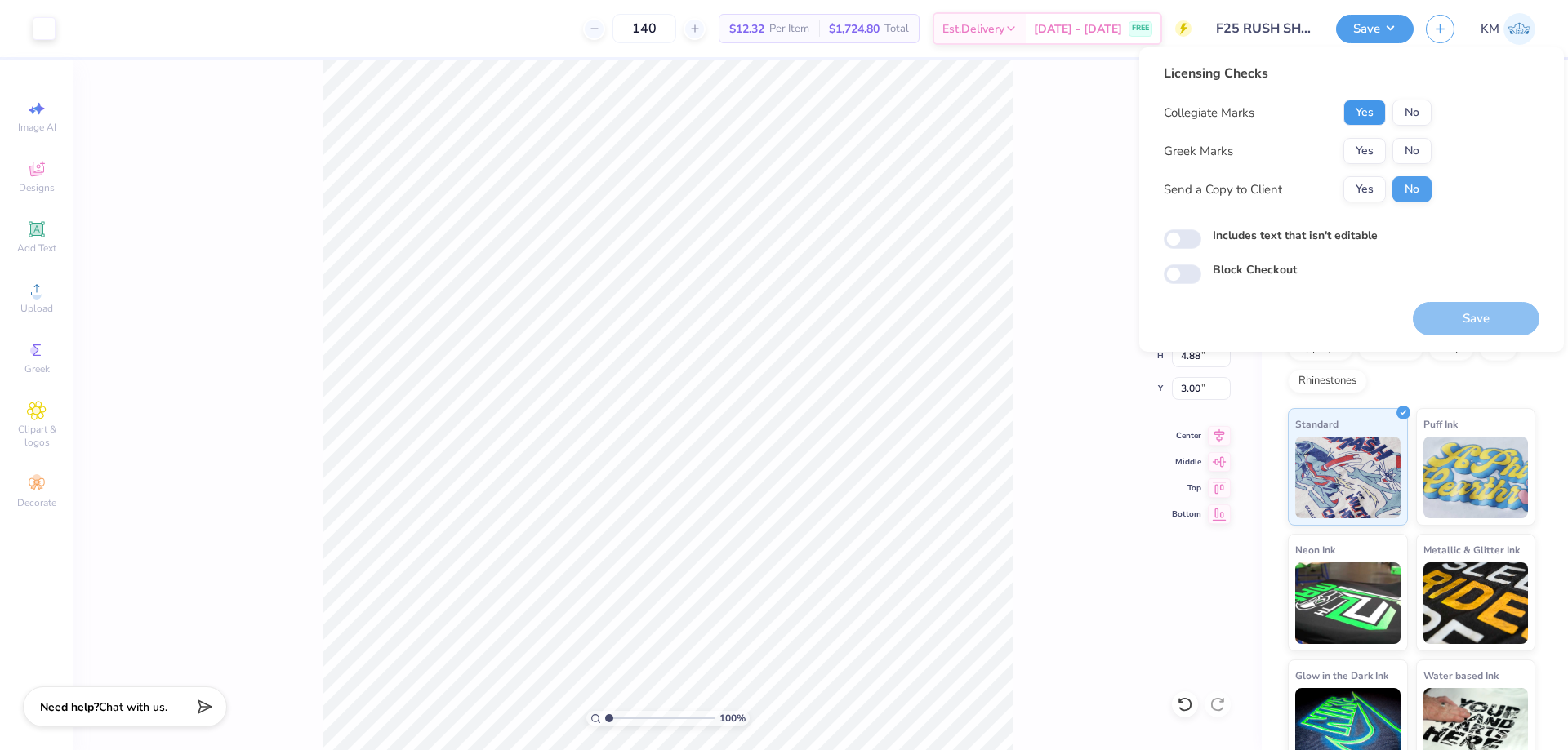
click at [1362, 118] on button "Yes" at bounding box center [1363, 113] width 42 height 26
drag, startPoint x: 1362, startPoint y: 137, endPoint x: 1362, endPoint y: 165, distance: 28.0
click at [1362, 156] on button "Yes" at bounding box center [1363, 151] width 42 height 26
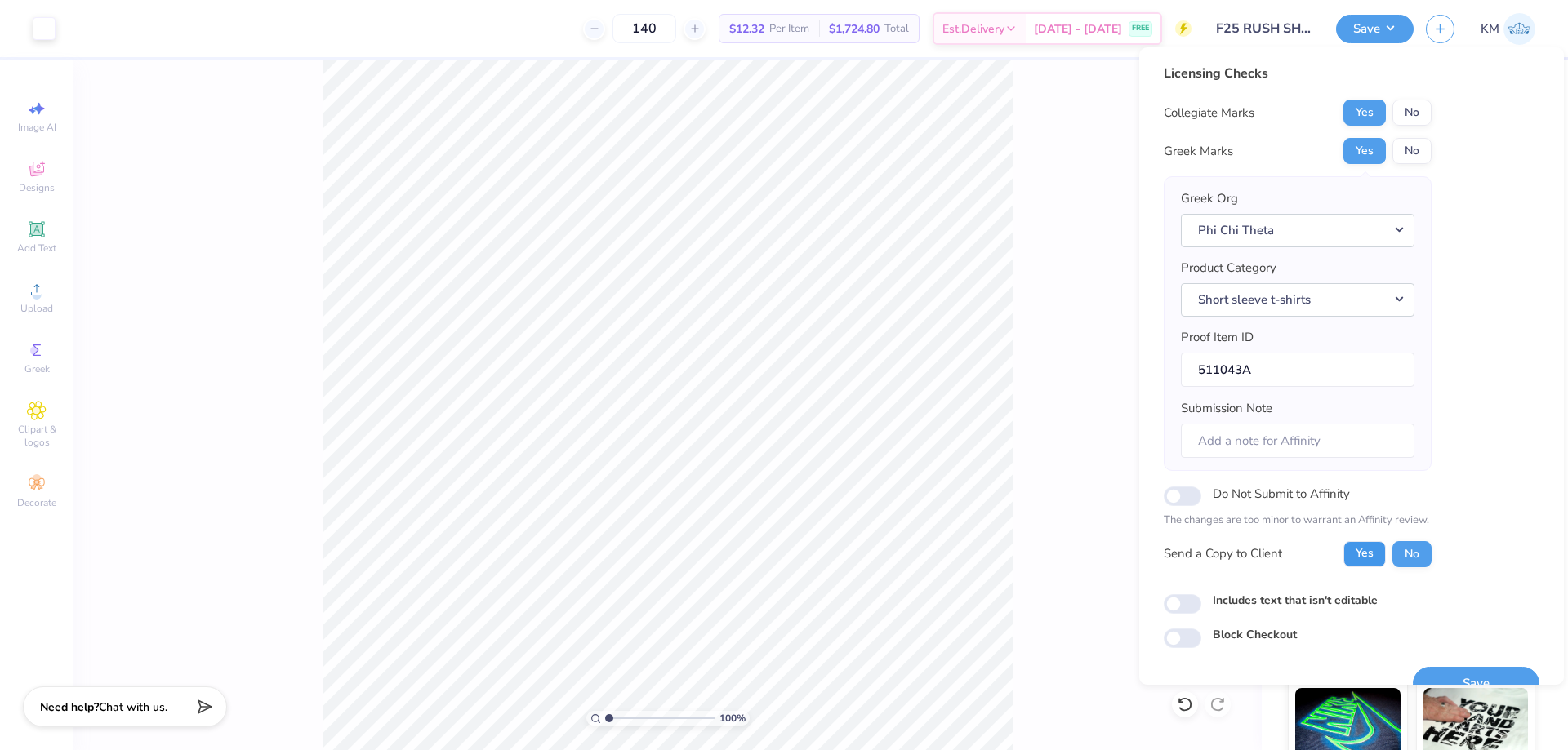
click at [1352, 545] on button "Yes" at bounding box center [1363, 555] width 42 height 26
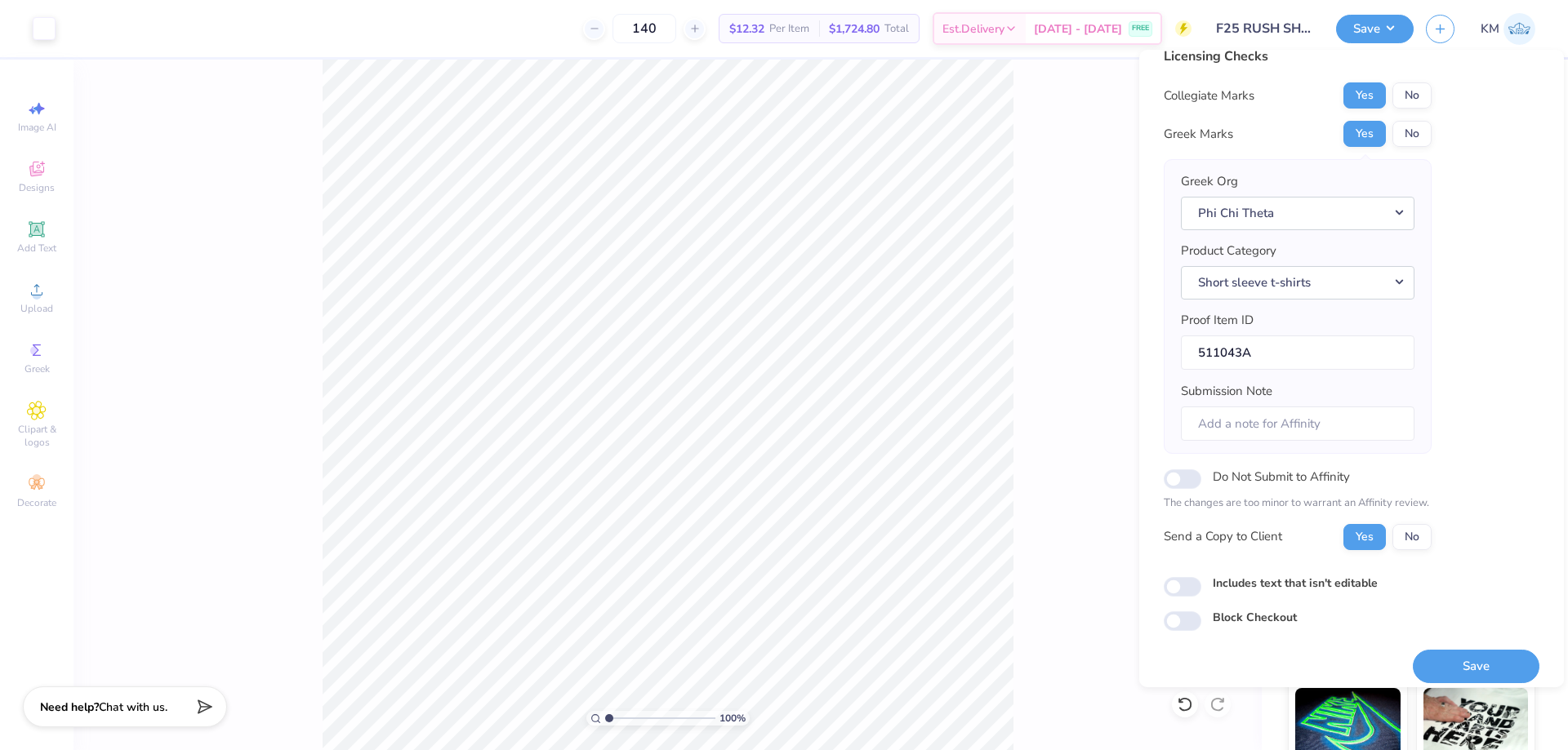
scroll to position [31, 0]
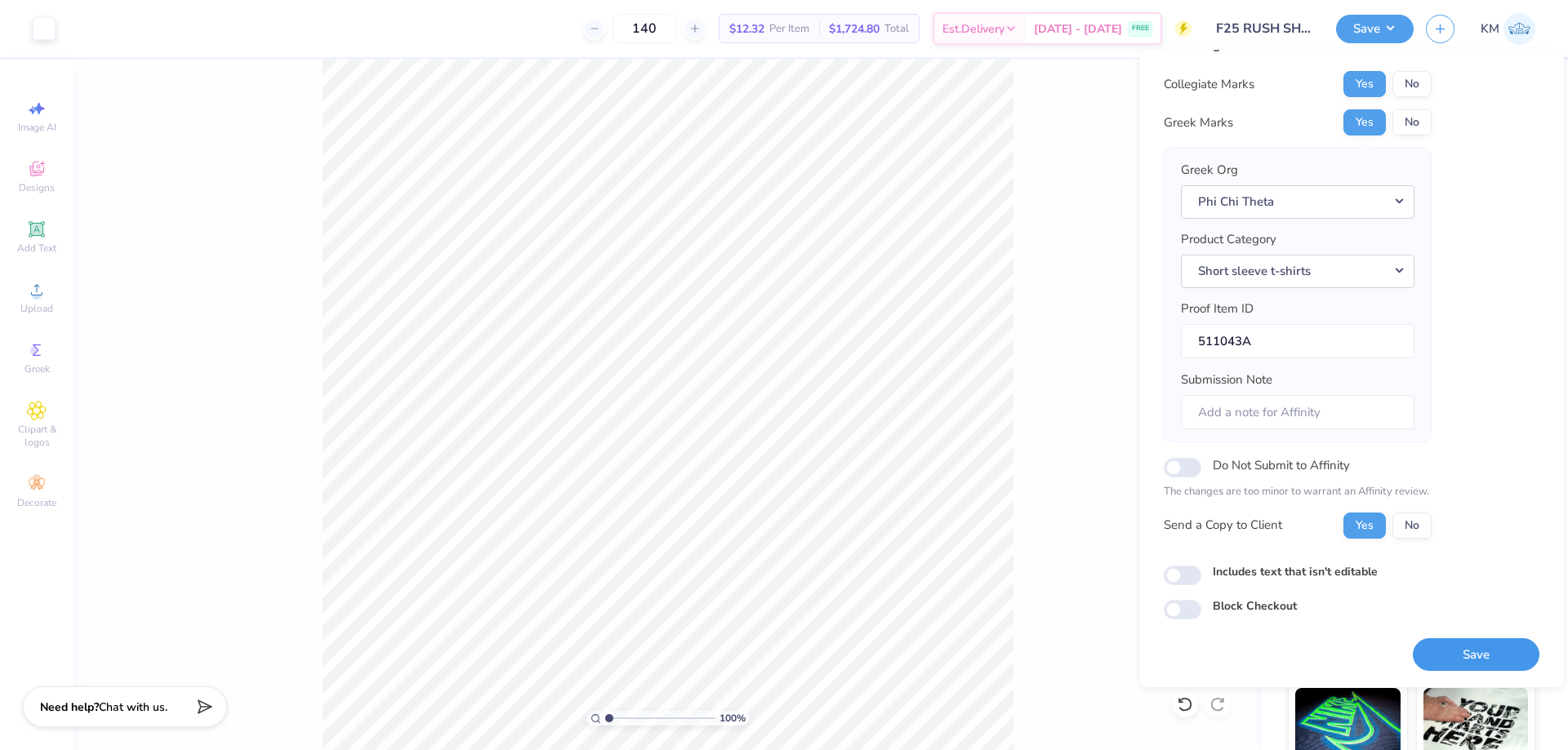
click at [1446, 648] on button "Save" at bounding box center [1475, 656] width 126 height 34
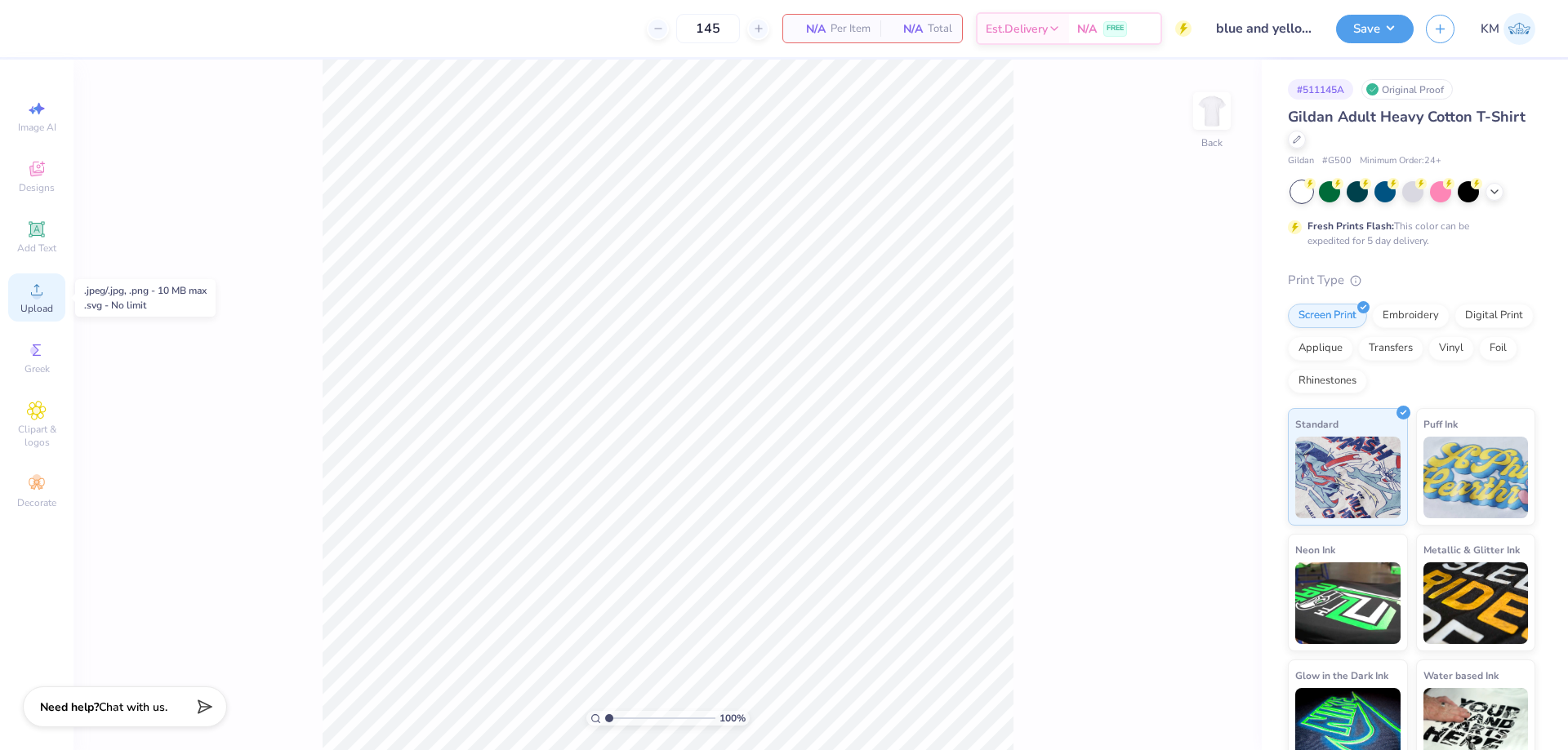
click at [29, 292] on icon at bounding box center [36, 290] width 20 height 20
click at [46, 301] on div "Upload" at bounding box center [36, 298] width 57 height 49
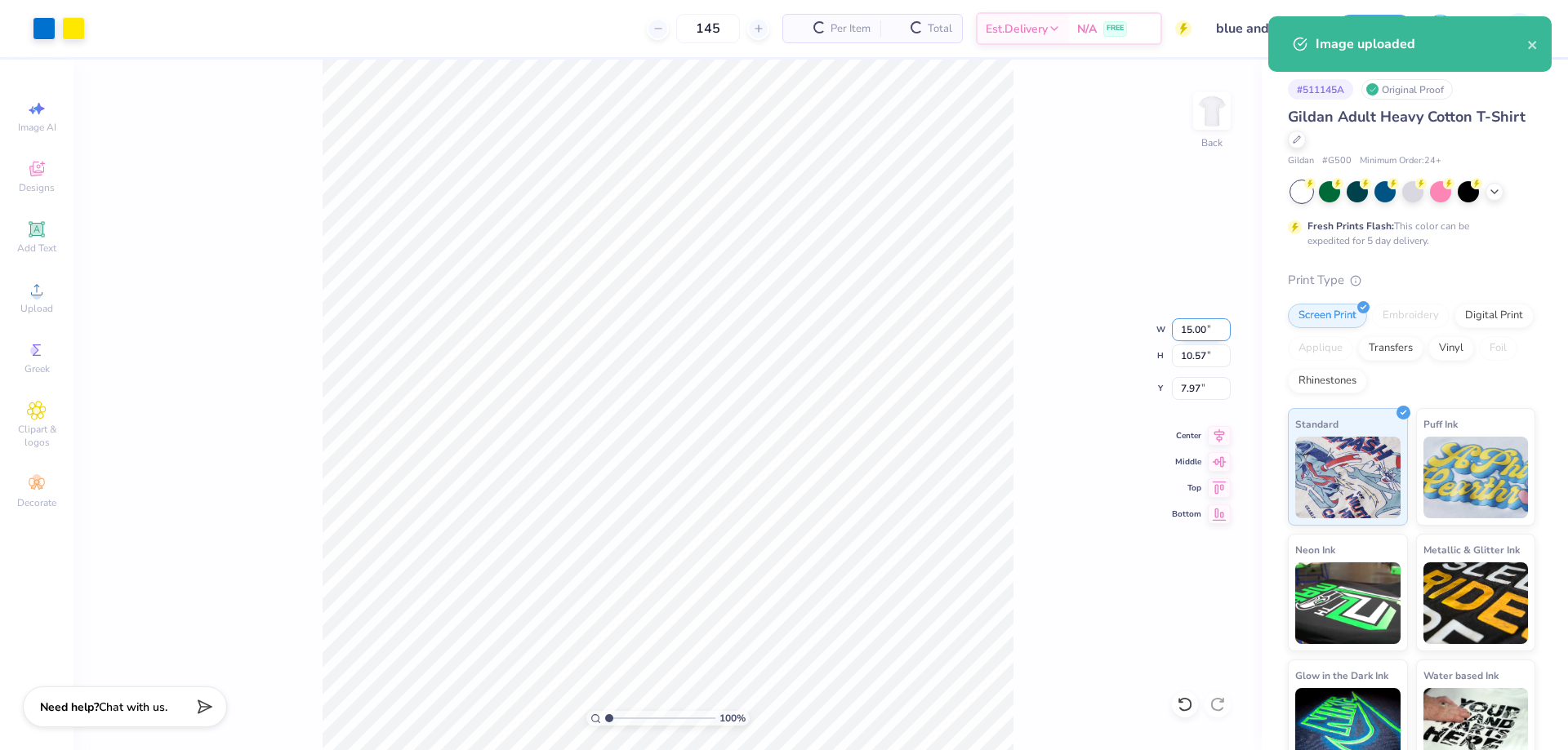
click at [1193, 339] on input "15.00" at bounding box center [1201, 330] width 59 height 22
type input "12.00"
type input "8.45"
click at [1178, 394] on input "9.02" at bounding box center [1201, 388] width 59 height 22
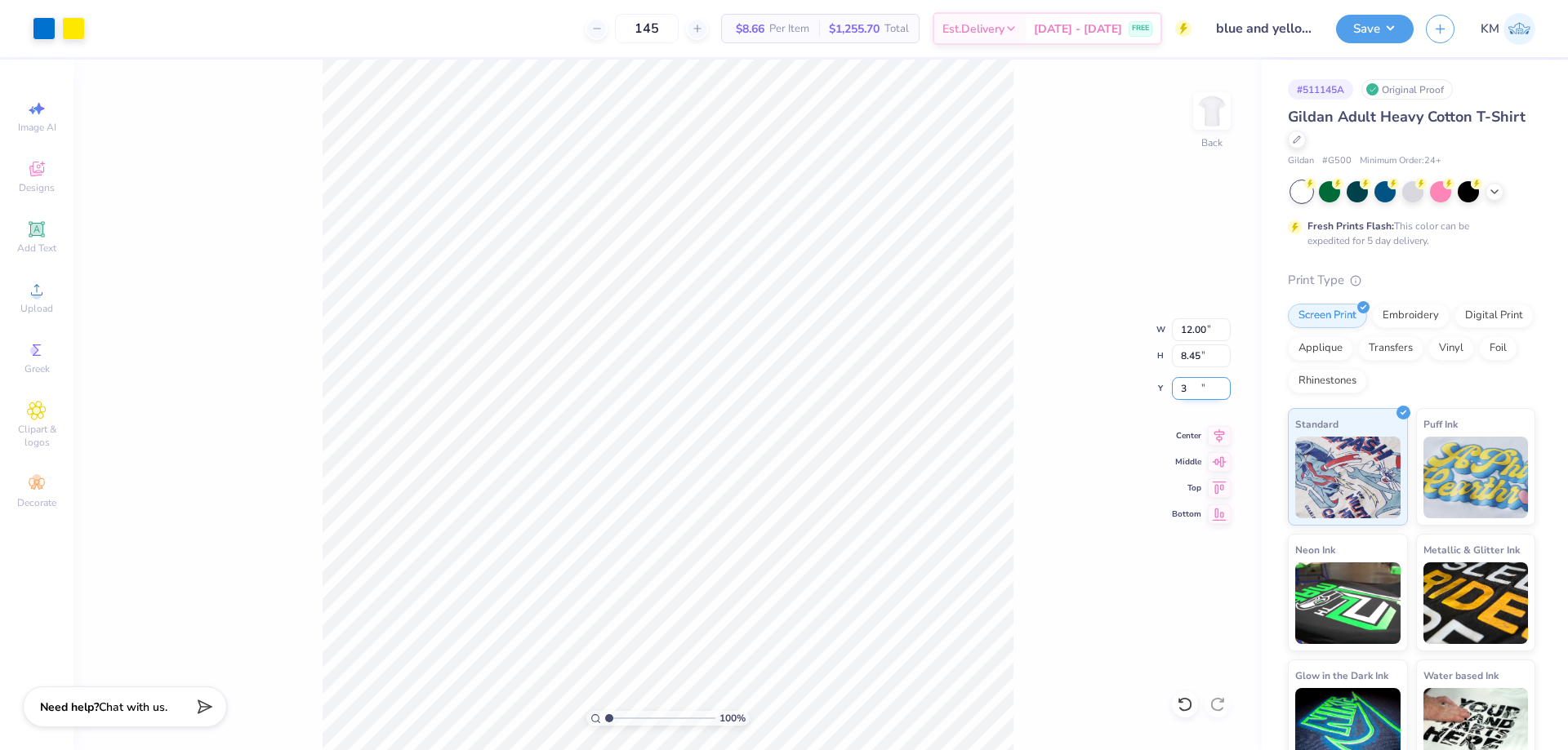
type input "3.00"
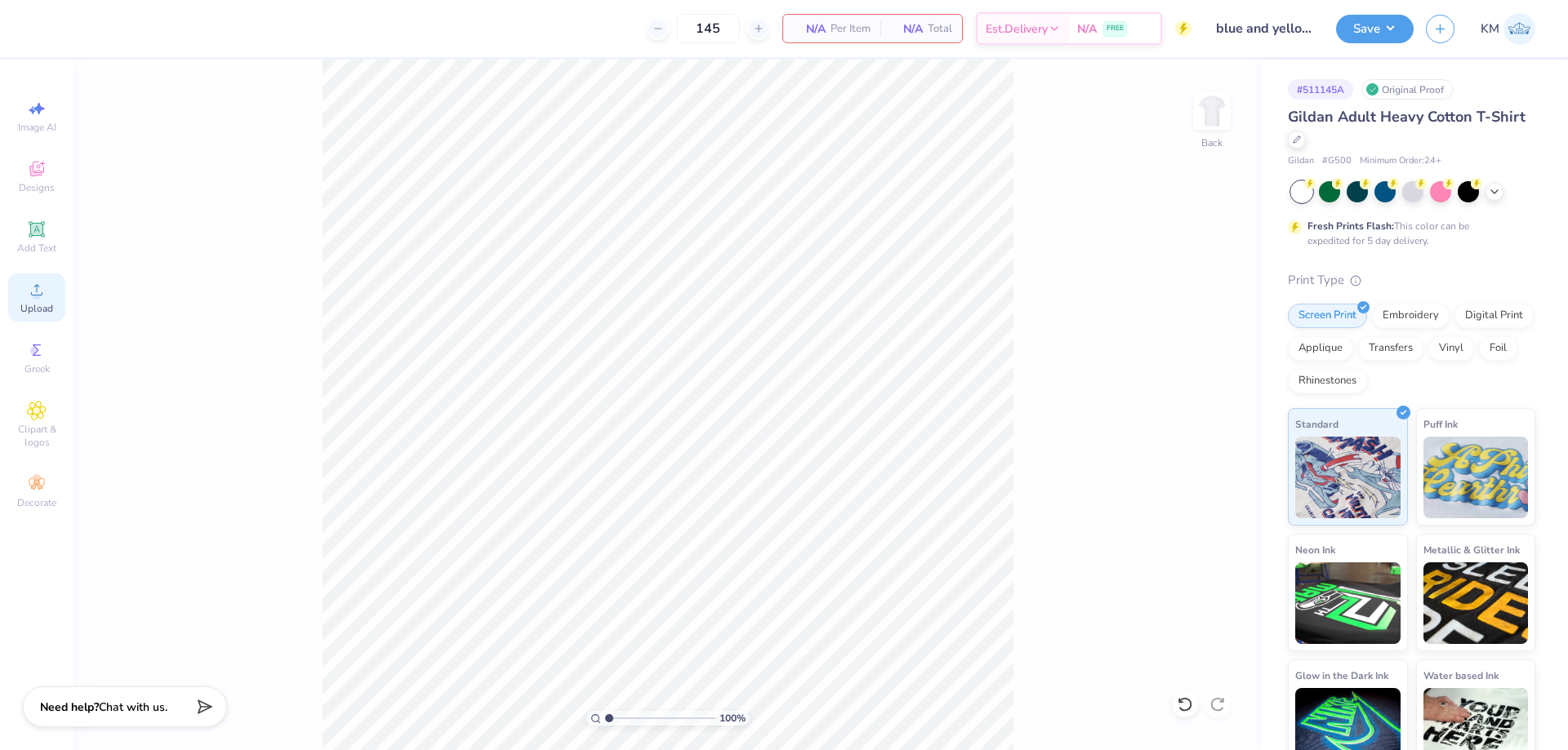
click at [22, 301] on div "Upload" at bounding box center [36, 298] width 57 height 49
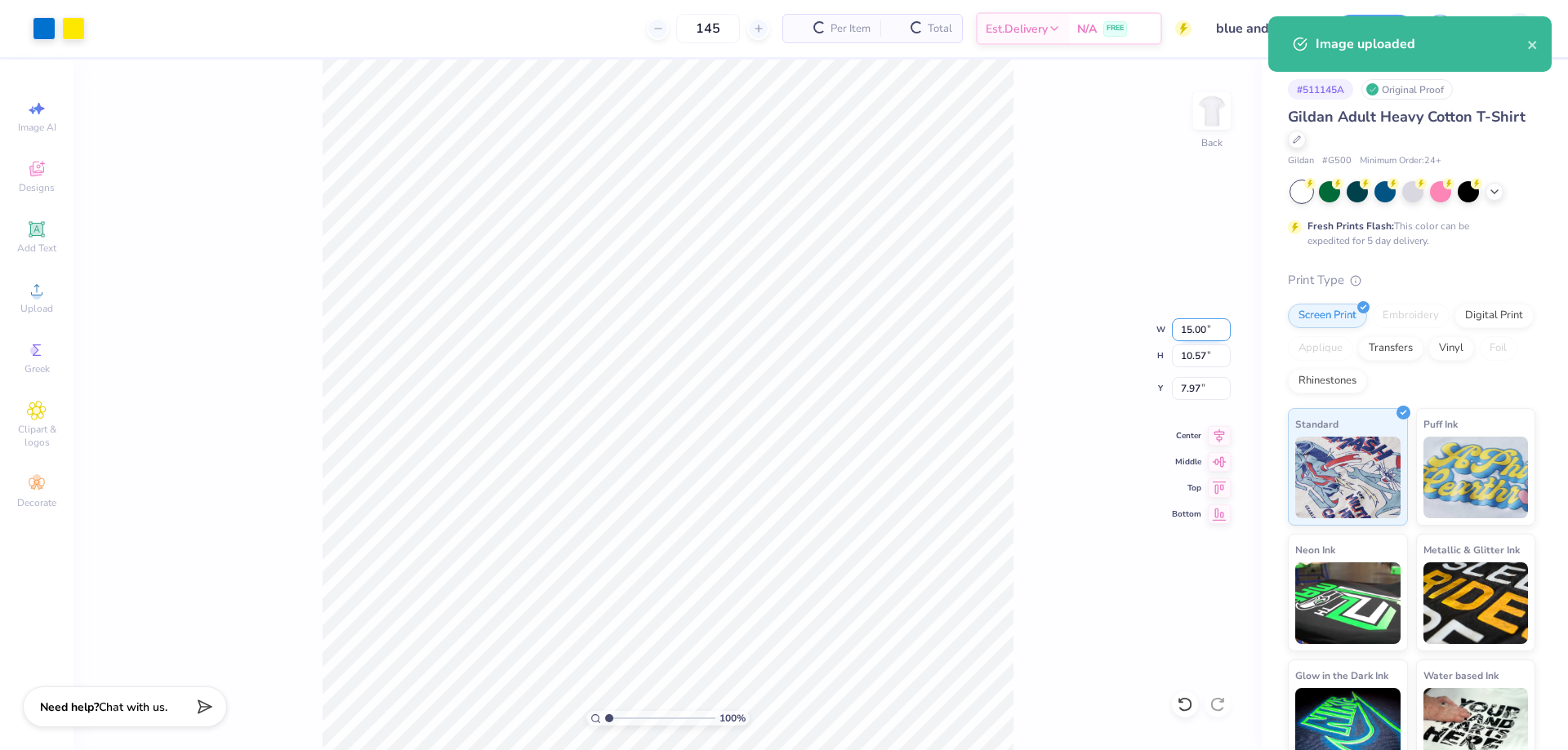
click at [1189, 335] on input "15.00" at bounding box center [1201, 330] width 59 height 22
type input "12.00"
type input "8.45"
click at [1201, 381] on input "9.02" at bounding box center [1201, 388] width 59 height 22
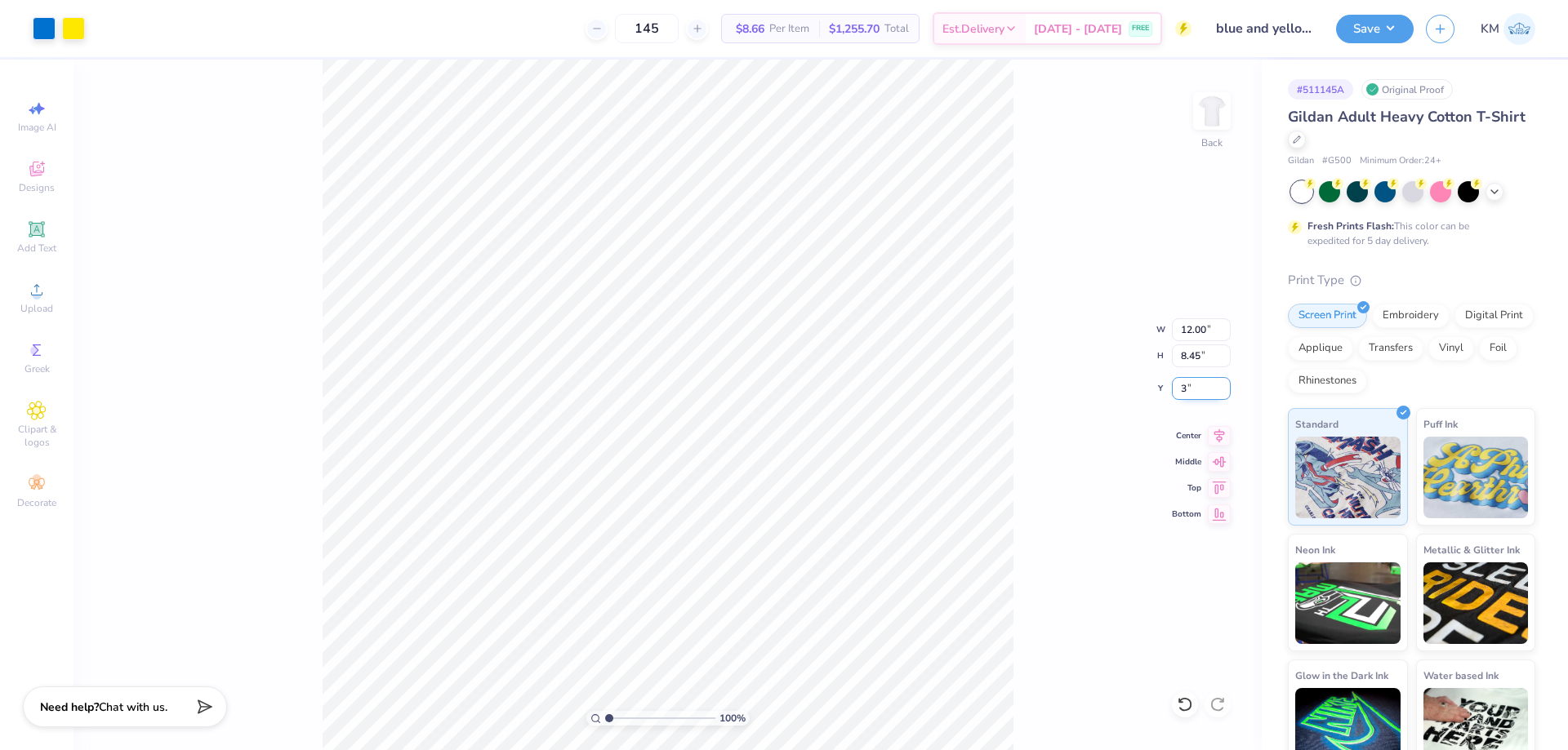
type input "3.00"
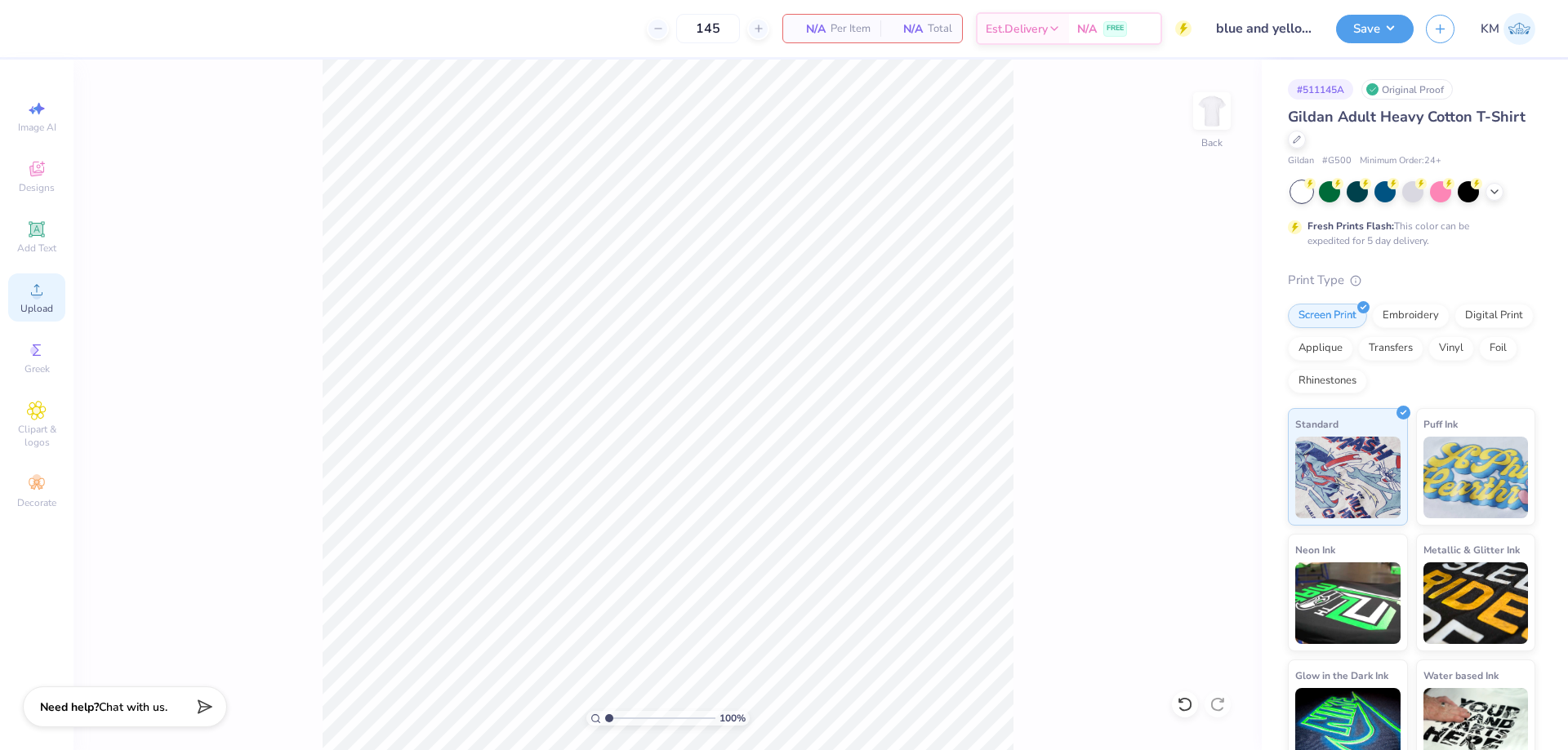
click at [37, 285] on icon at bounding box center [36, 290] width 11 height 11
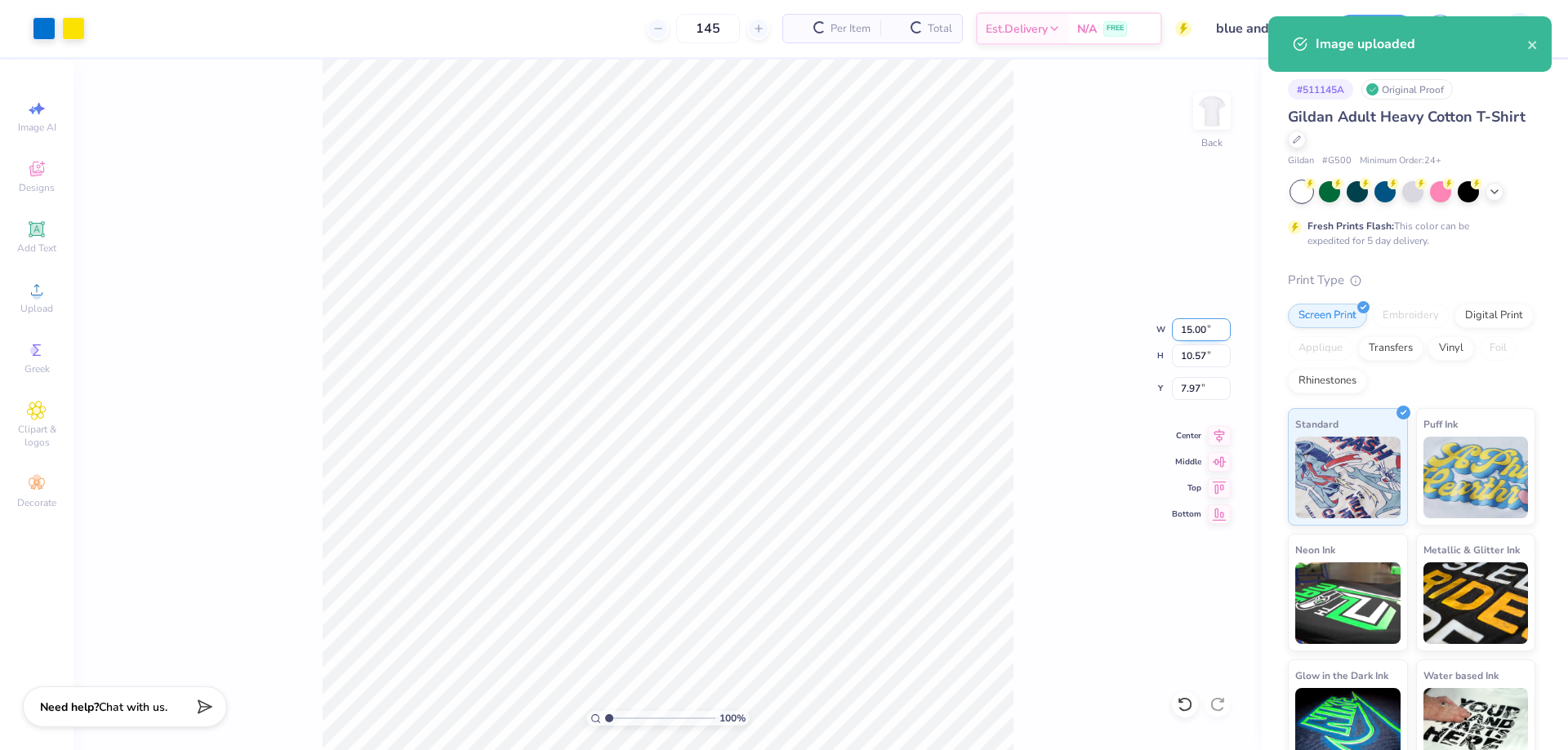
click at [1187, 337] on input "15.00" at bounding box center [1201, 330] width 59 height 22
type input "12.00"
type input "8.45"
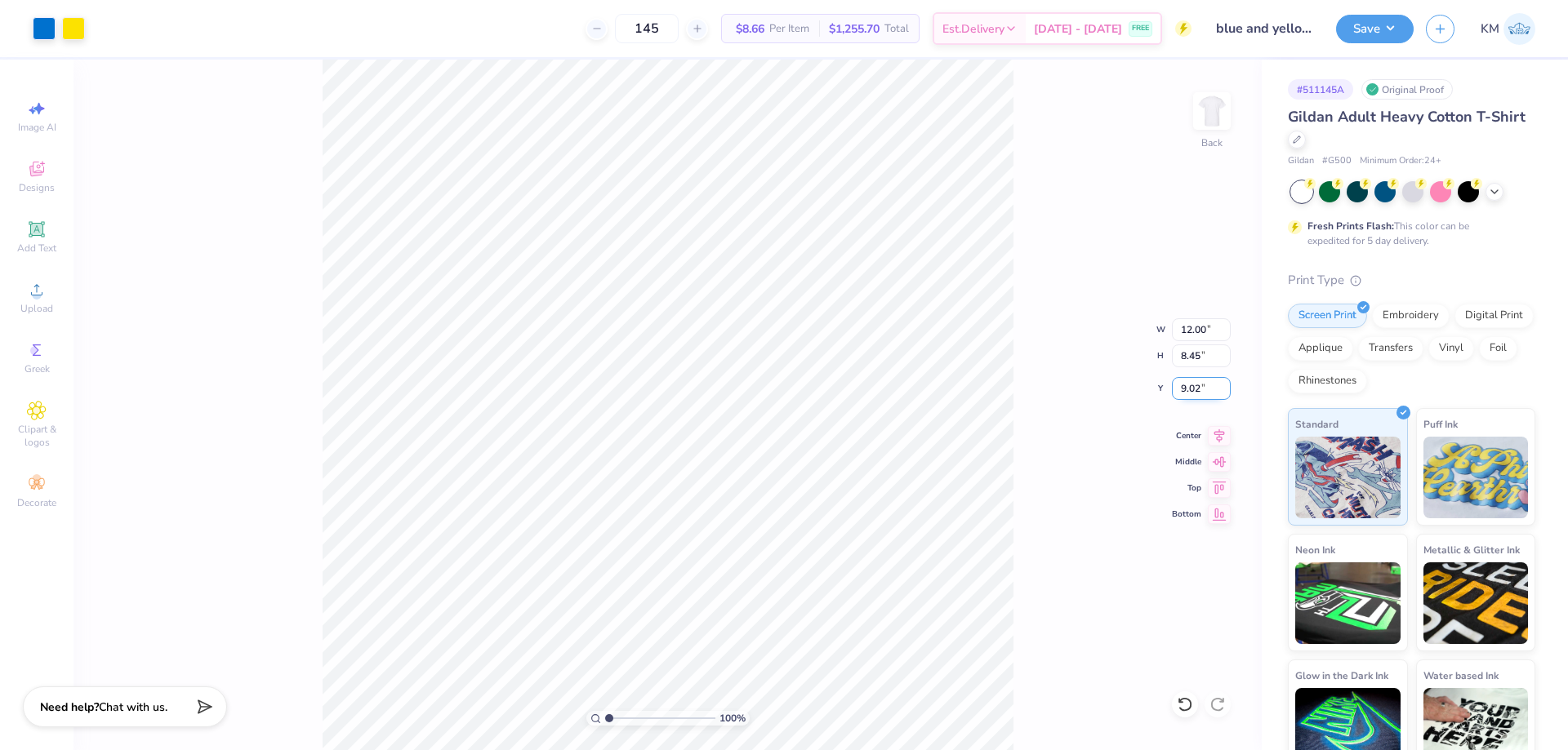
click at [1199, 395] on input "9.02" at bounding box center [1201, 388] width 59 height 22
type input "3.00"
click at [1374, 22] on button "Save" at bounding box center [1374, 26] width 78 height 29
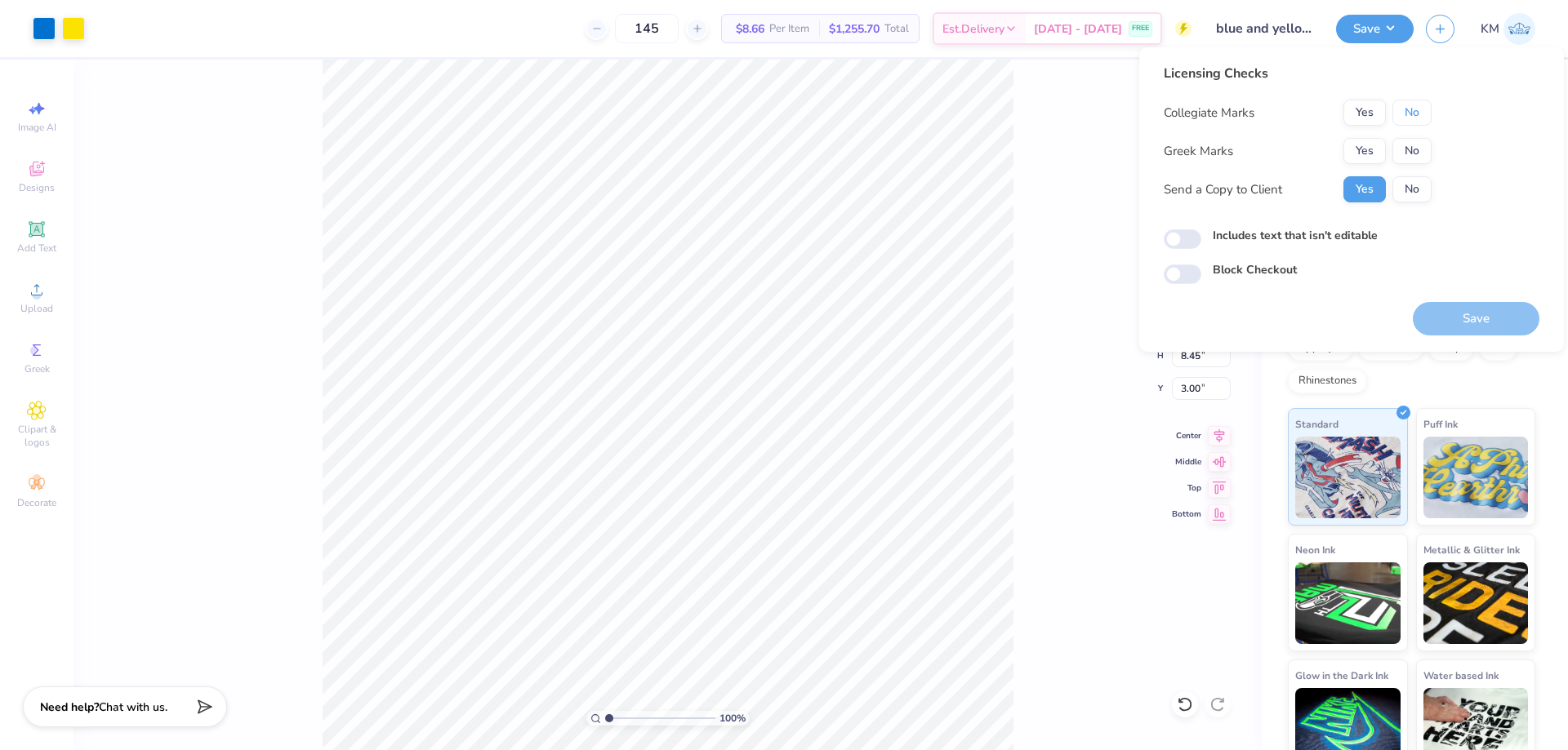
drag, startPoint x: 1411, startPoint y: 110, endPoint x: 1401, endPoint y: 129, distance: 21.5
click at [1406, 119] on button "No" at bounding box center [1412, 113] width 39 height 26
click at [1460, 319] on button "Save" at bounding box center [1475, 319] width 126 height 34
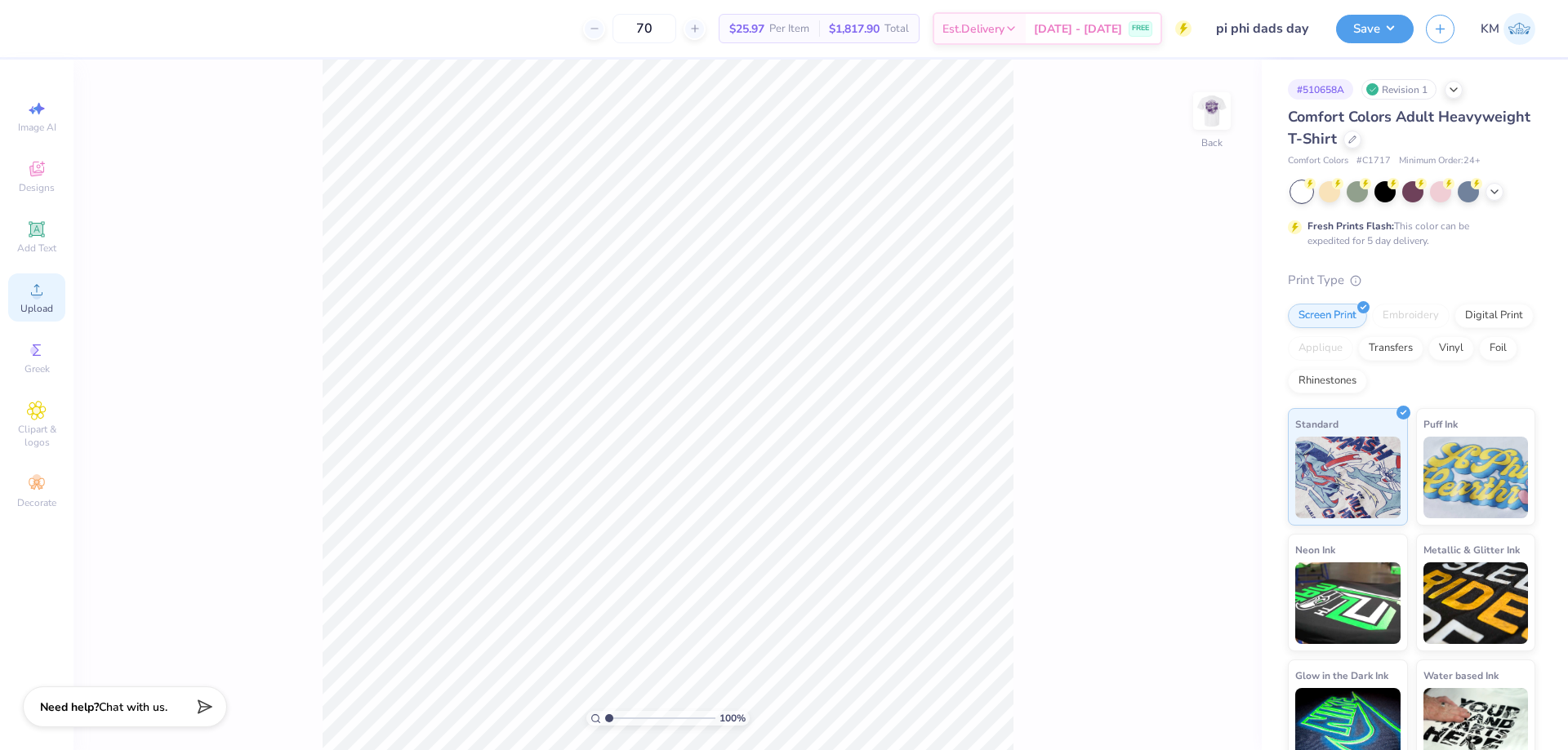
click at [36, 291] on circle at bounding box center [36, 296] width 9 height 9
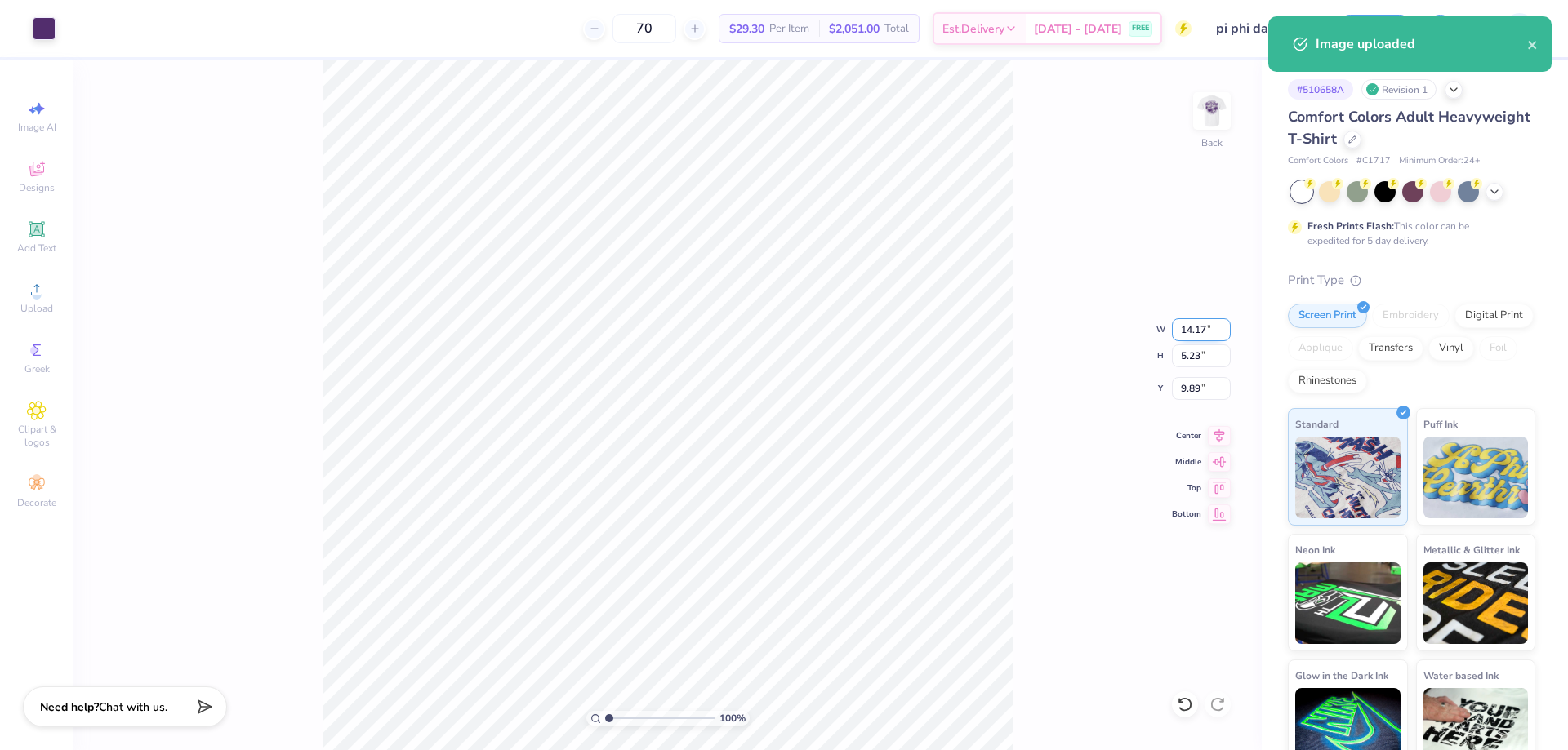
click at [1187, 328] on input "14.17" at bounding box center [1201, 330] width 59 height 22
type input "3.50"
type input "1.29"
click at [1196, 381] on input "11.85" at bounding box center [1201, 388] width 59 height 22
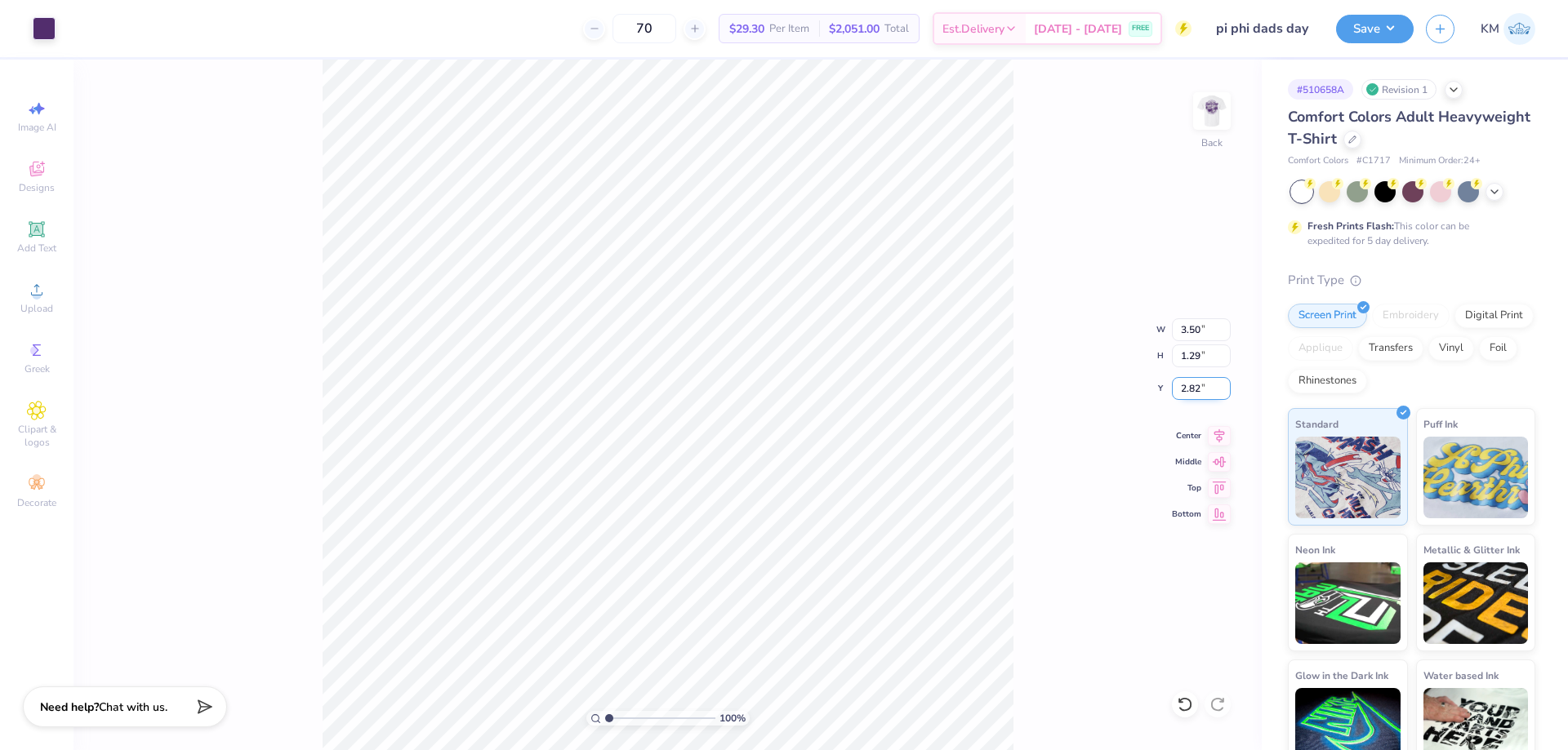
click at [1191, 382] on input "2.82" at bounding box center [1201, 388] width 59 height 22
type input "3.00"
click at [1225, 112] on img at bounding box center [1212, 111] width 65 height 65
click at [21, 306] on span "Upload" at bounding box center [36, 309] width 33 height 13
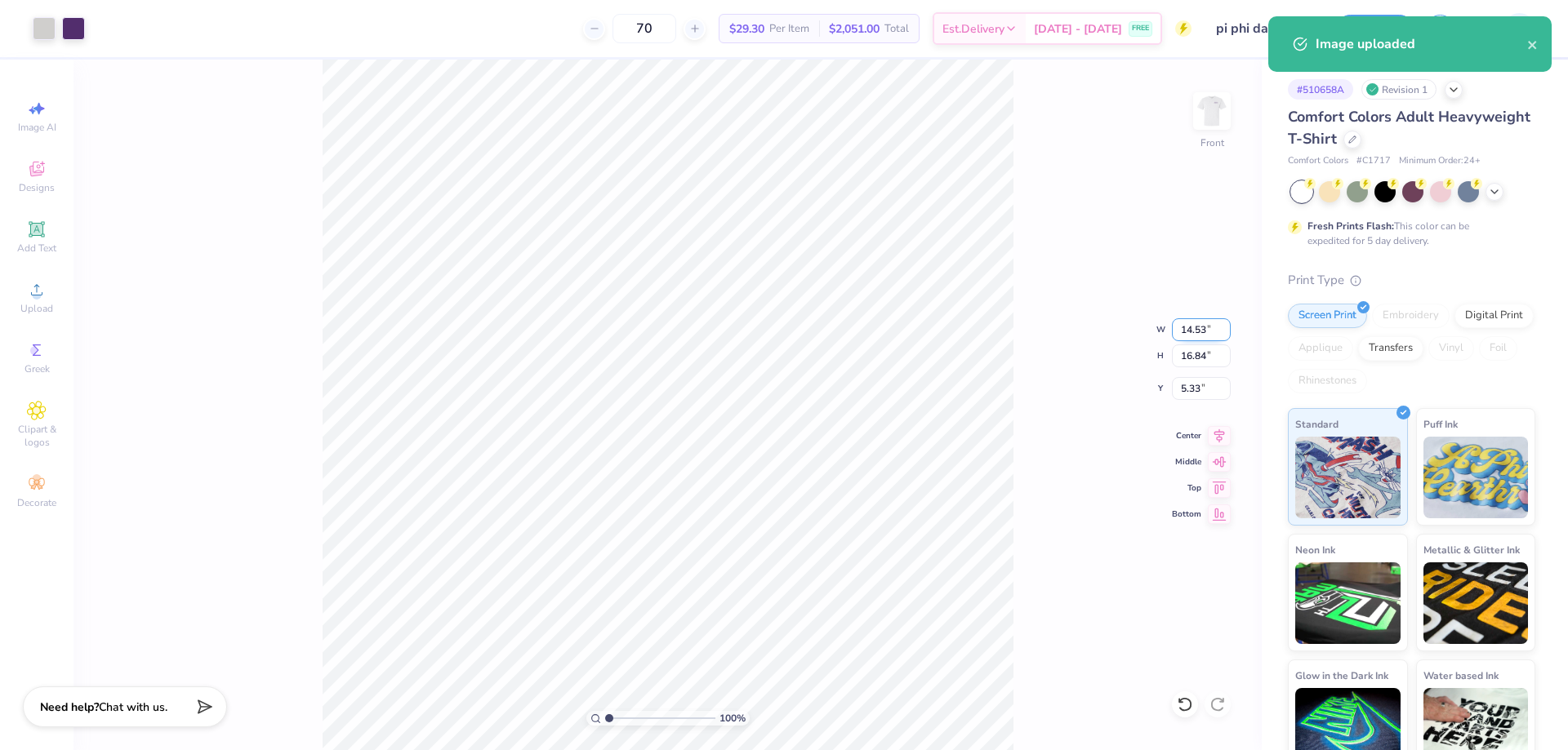
click at [1195, 338] on input "14.53" at bounding box center [1201, 330] width 59 height 22
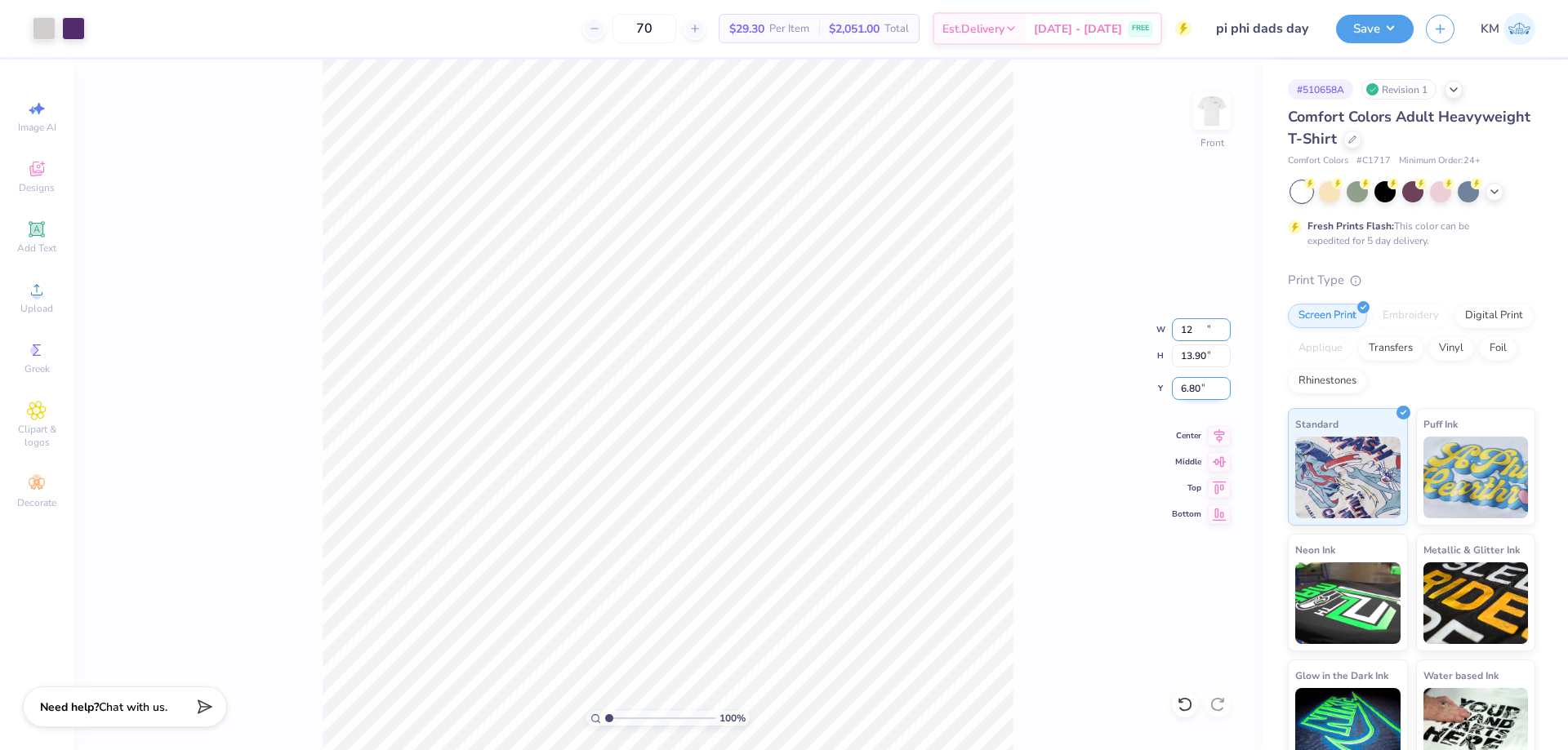
type input "12.00"
type input "13.90"
click at [1191, 390] on input "6.80" at bounding box center [1201, 388] width 59 height 22
type input "3.00"
click at [1388, 25] on button "Save" at bounding box center [1374, 26] width 78 height 29
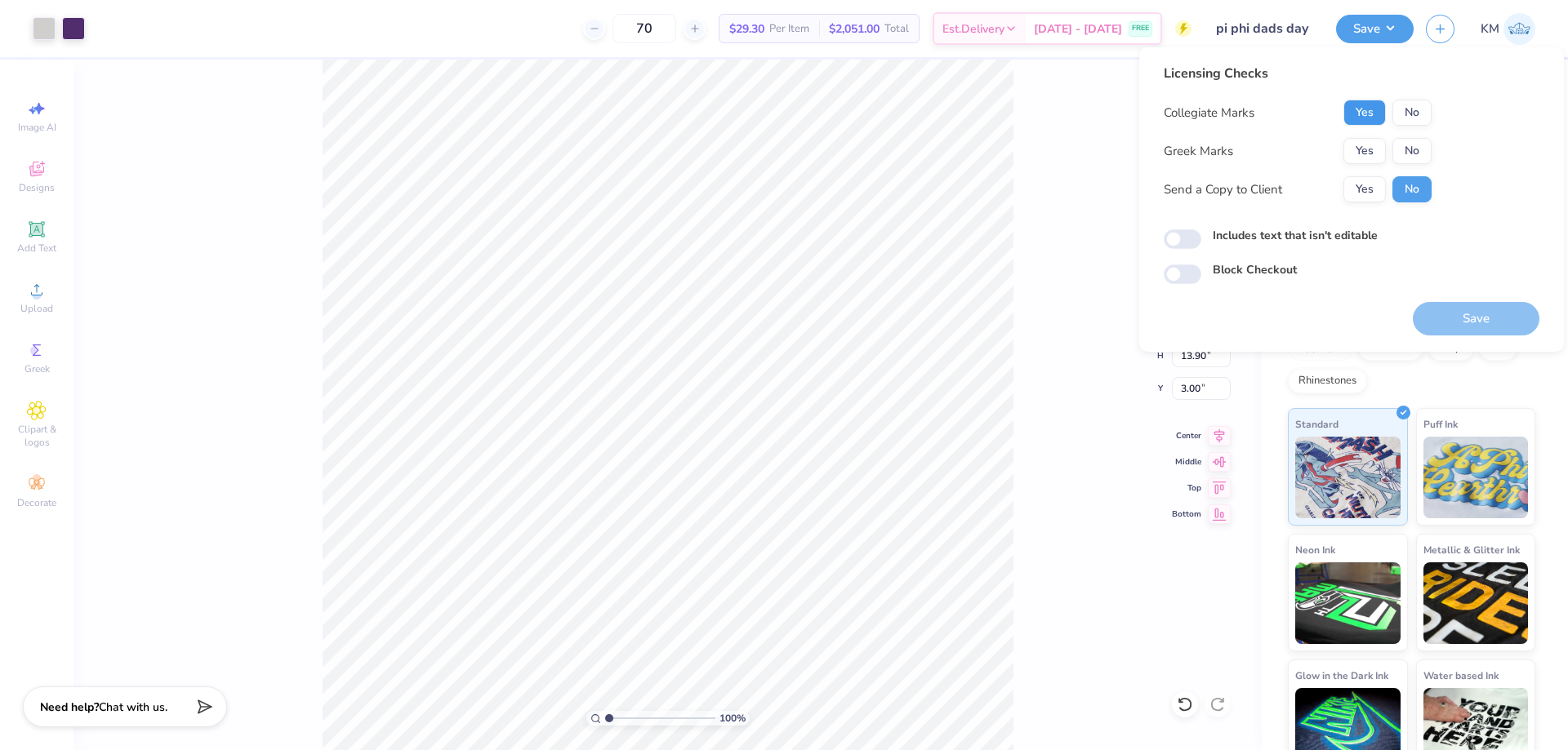
drag, startPoint x: 1350, startPoint y: 117, endPoint x: 1354, endPoint y: 133, distance: 16.5
click at [1351, 118] on button "Yes" at bounding box center [1363, 113] width 42 height 26
click at [1359, 151] on button "Yes" at bounding box center [1363, 151] width 42 height 26
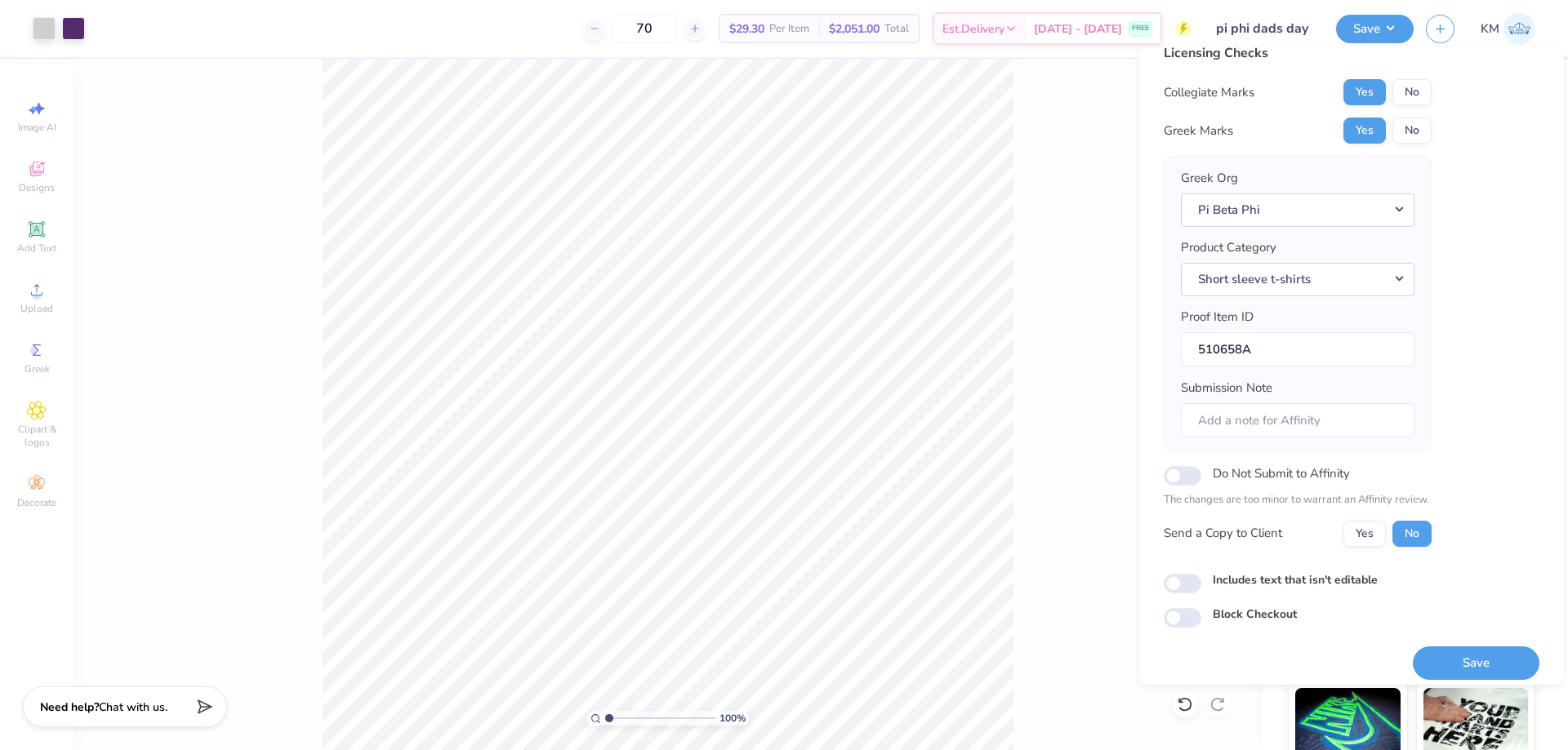
scroll to position [31, 0]
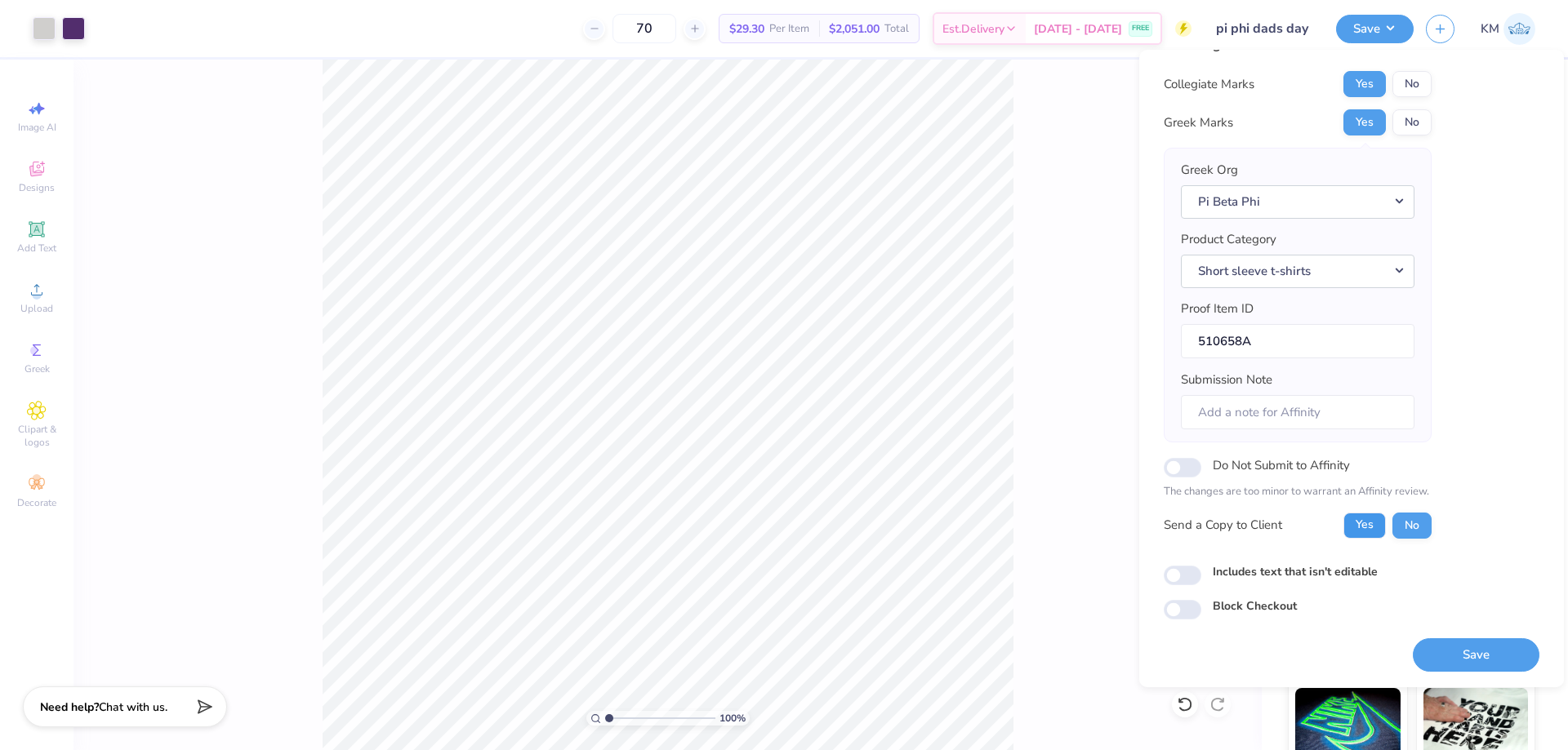
click at [1365, 537] on button "Yes" at bounding box center [1363, 526] width 42 height 26
click at [1464, 648] on button "Save" at bounding box center [1475, 656] width 126 height 34
